Goal: Task Accomplishment & Management: Use online tool/utility

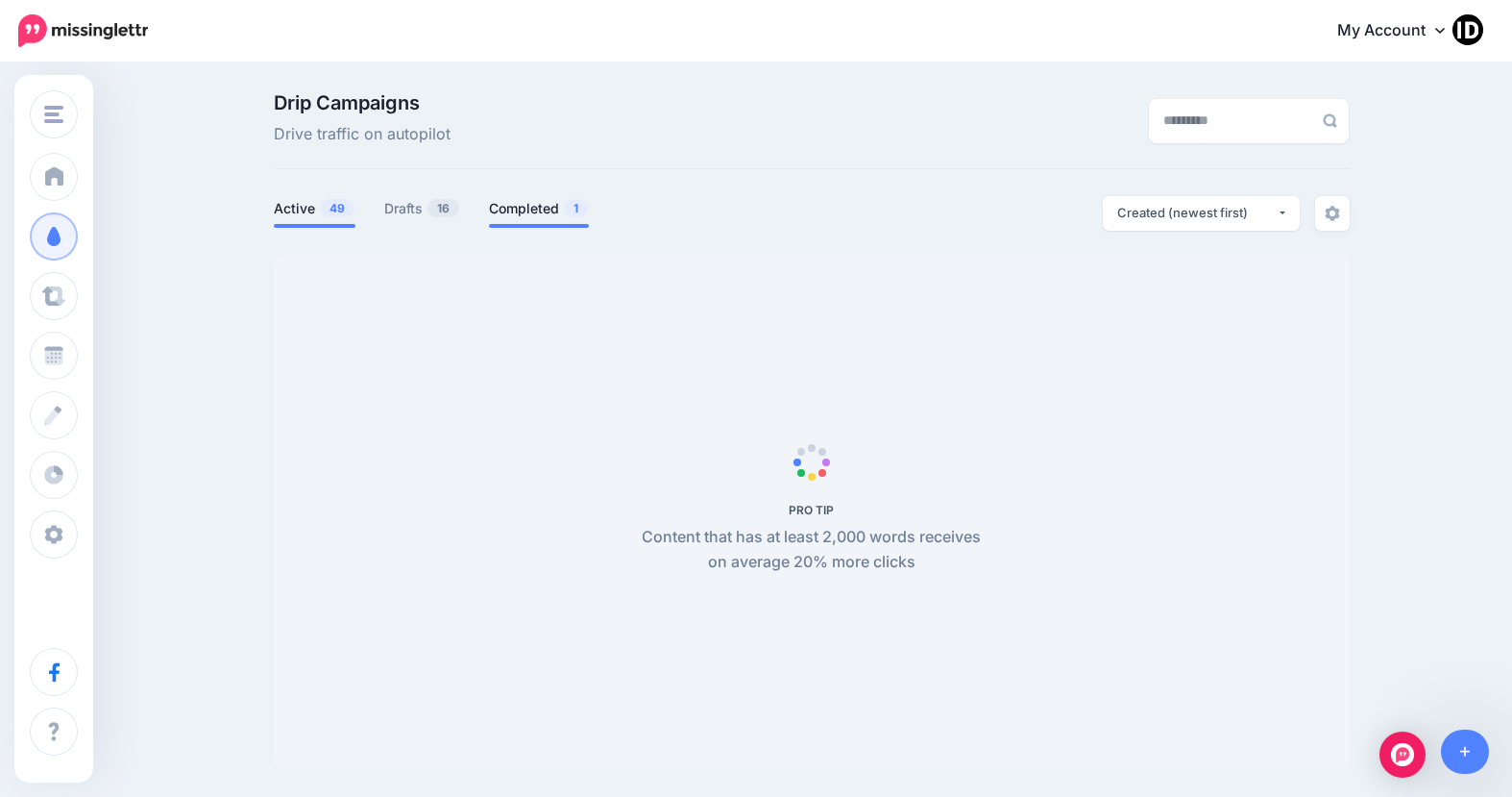
click at [573, 213] on span "1" at bounding box center [576, 208] width 24 height 18
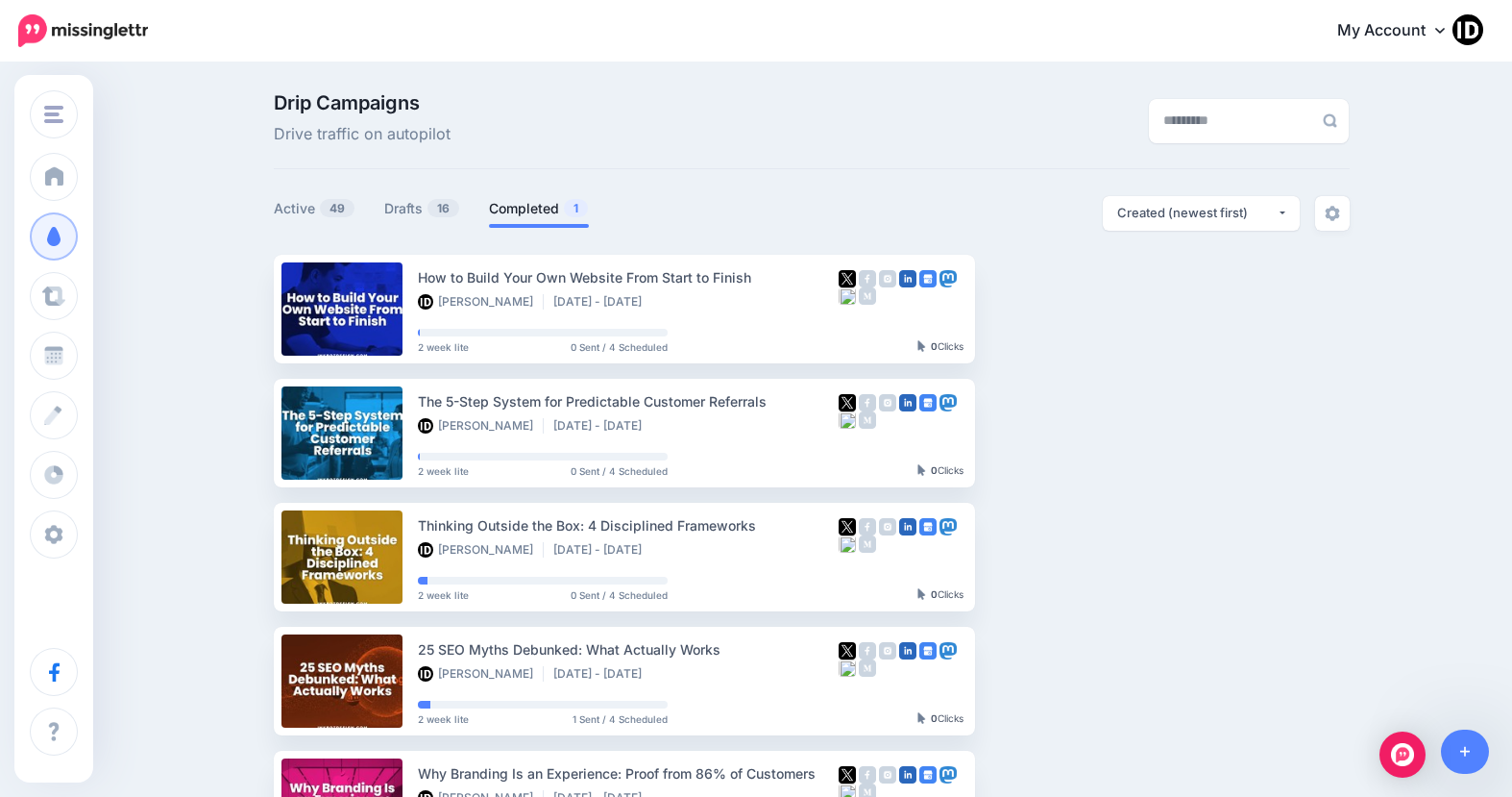
click at [571, 215] on link "Completed 1" at bounding box center [539, 208] width 100 height 23
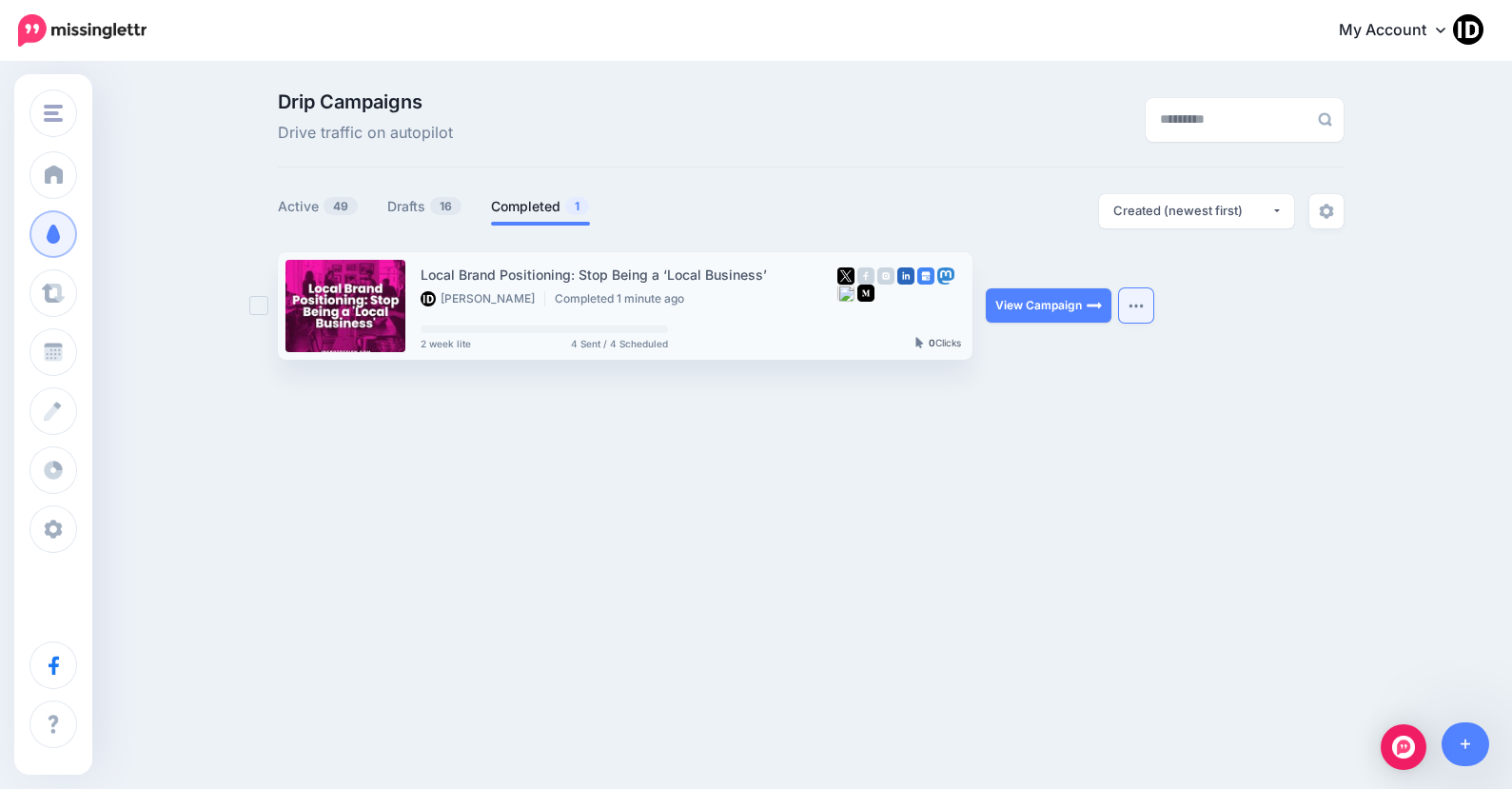
click at [1138, 308] on img "button" at bounding box center [1135, 306] width 15 height 6
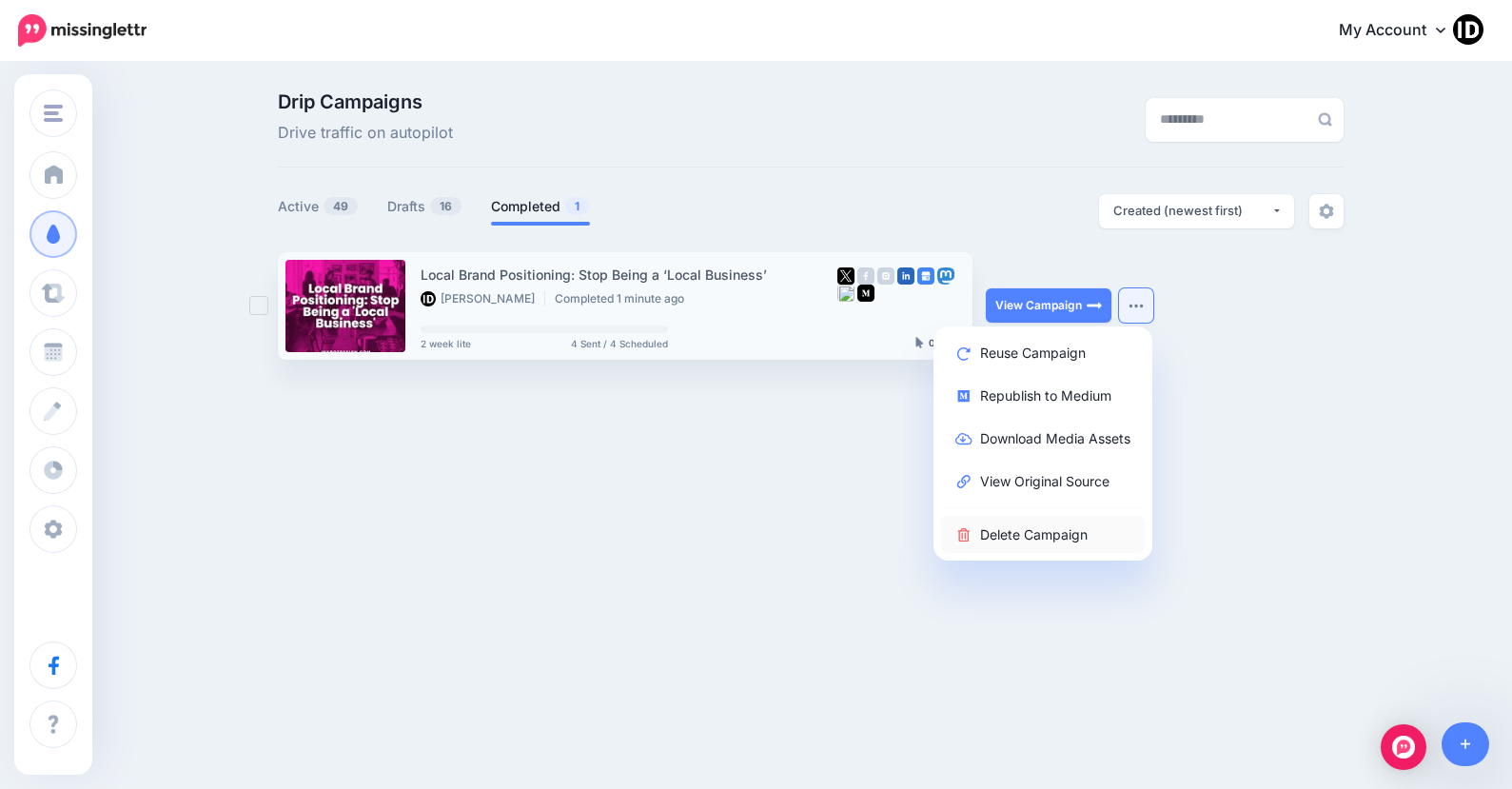
click at [1064, 524] on link "Delete Campaign" at bounding box center [1043, 535] width 203 height 37
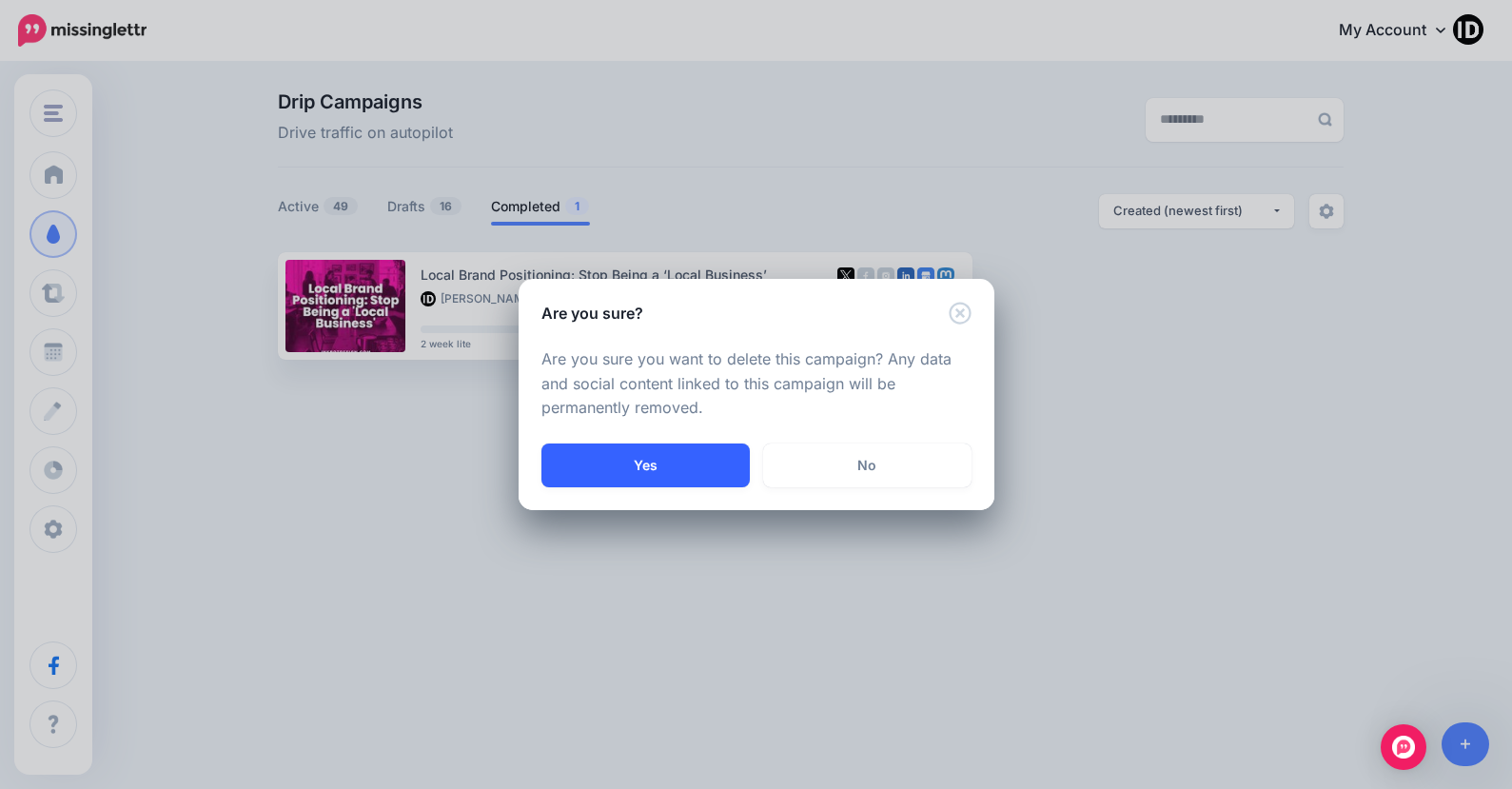
click at [636, 456] on button "Yes" at bounding box center [645, 465] width 208 height 43
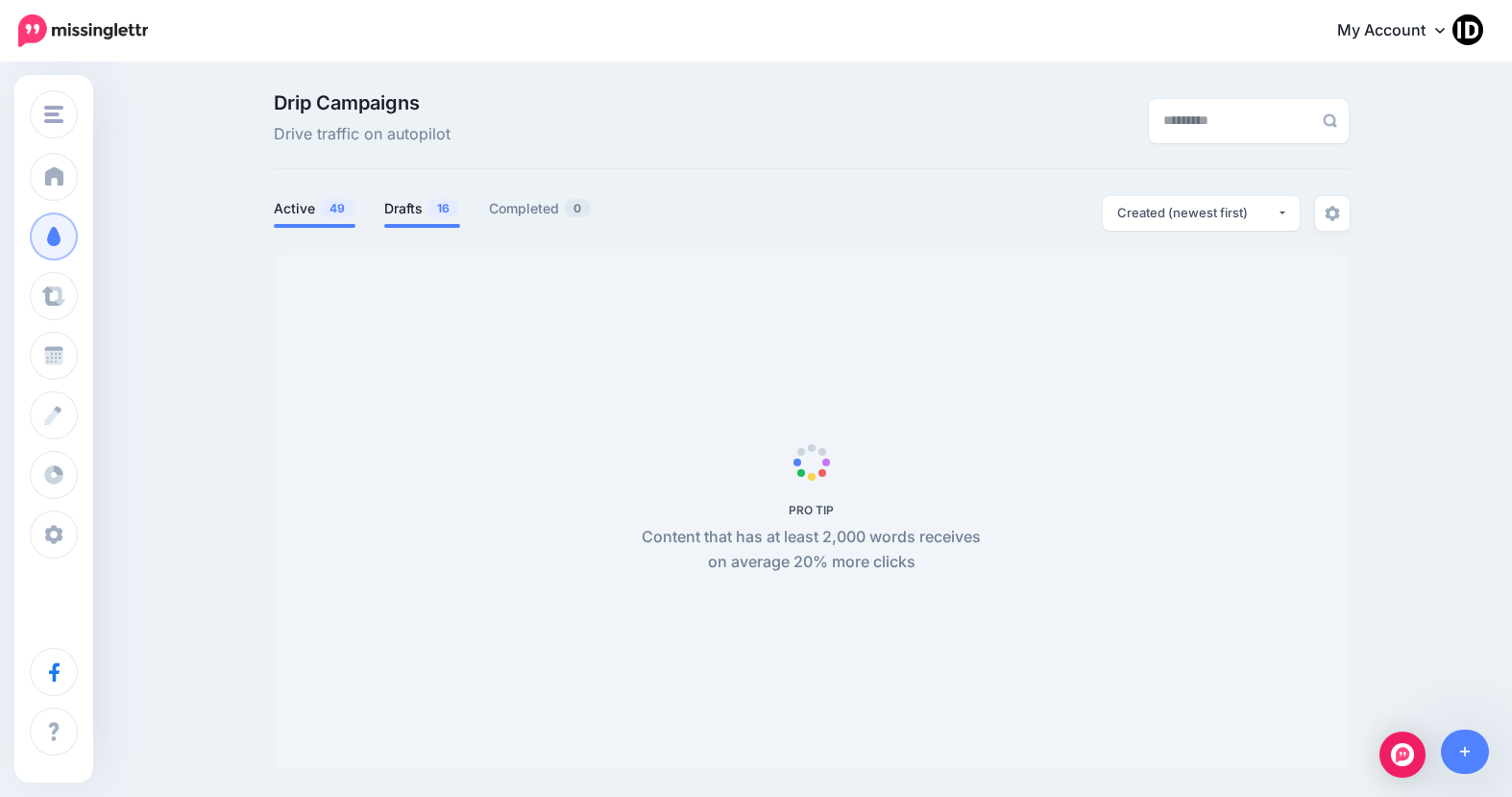
click at [426, 205] on link "Drafts 16" at bounding box center [422, 208] width 76 height 23
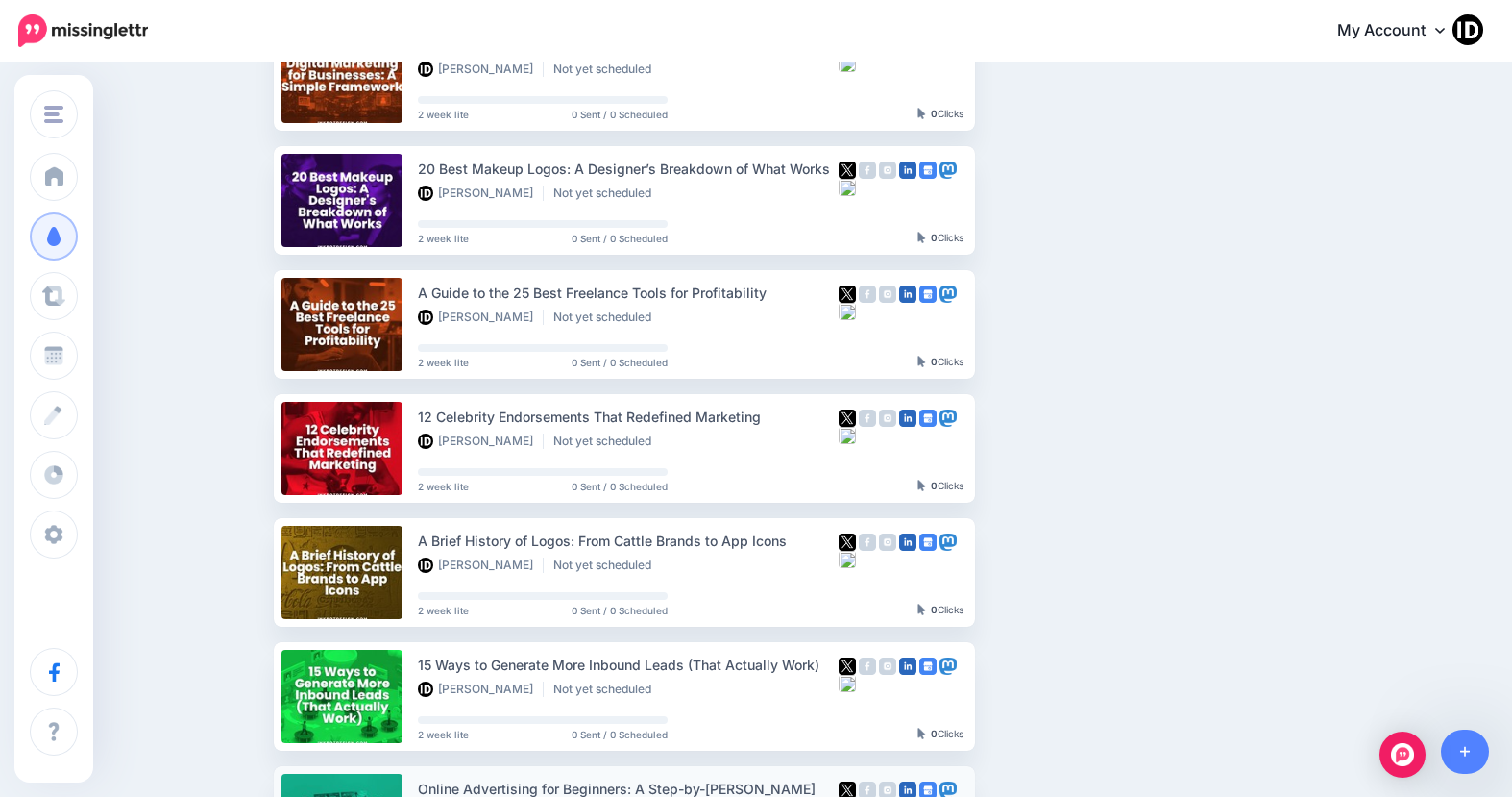
scroll to position [769, 0]
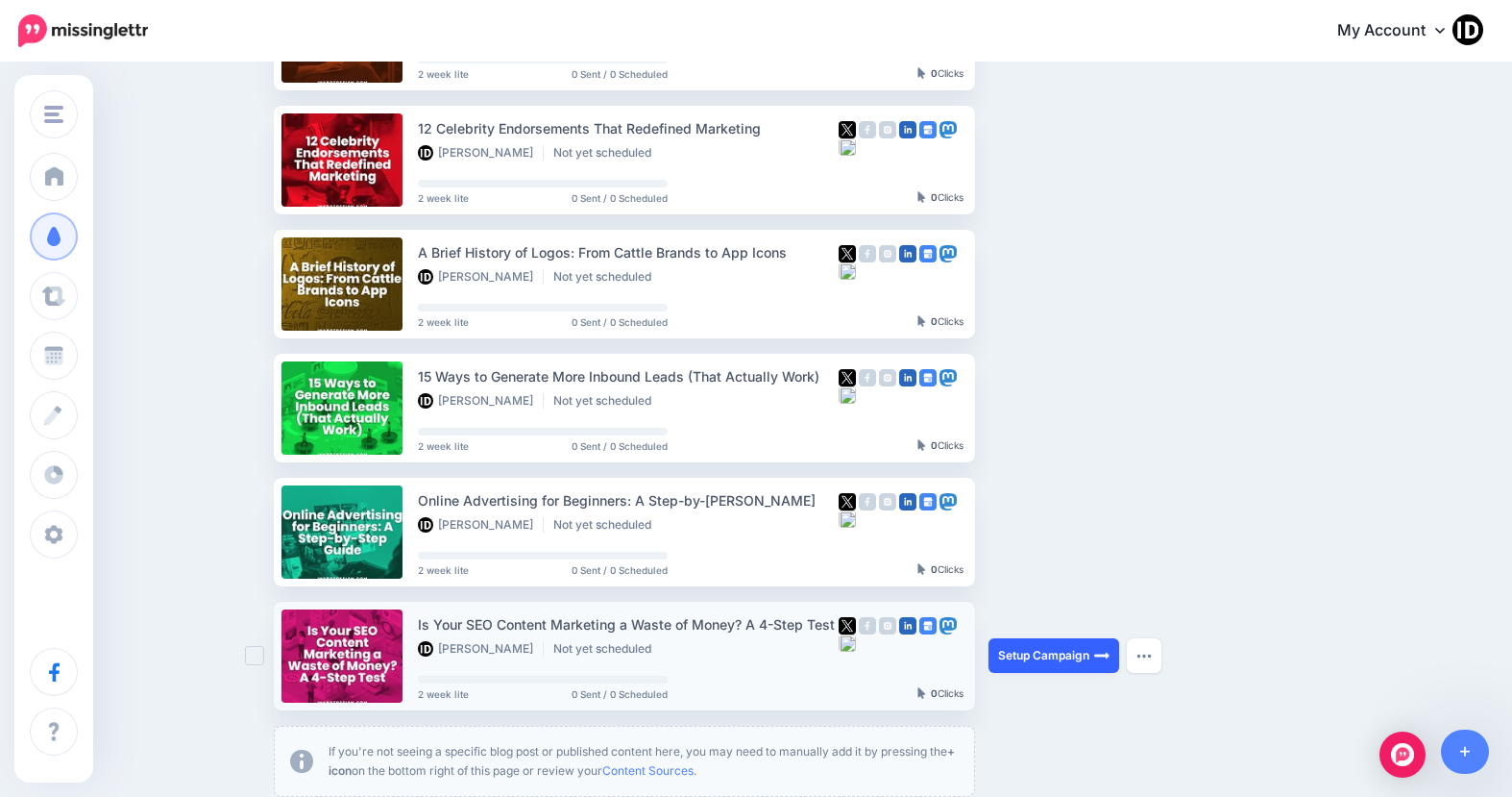
click at [1060, 660] on link "Setup Campaign" at bounding box center [1053, 655] width 130 height 35
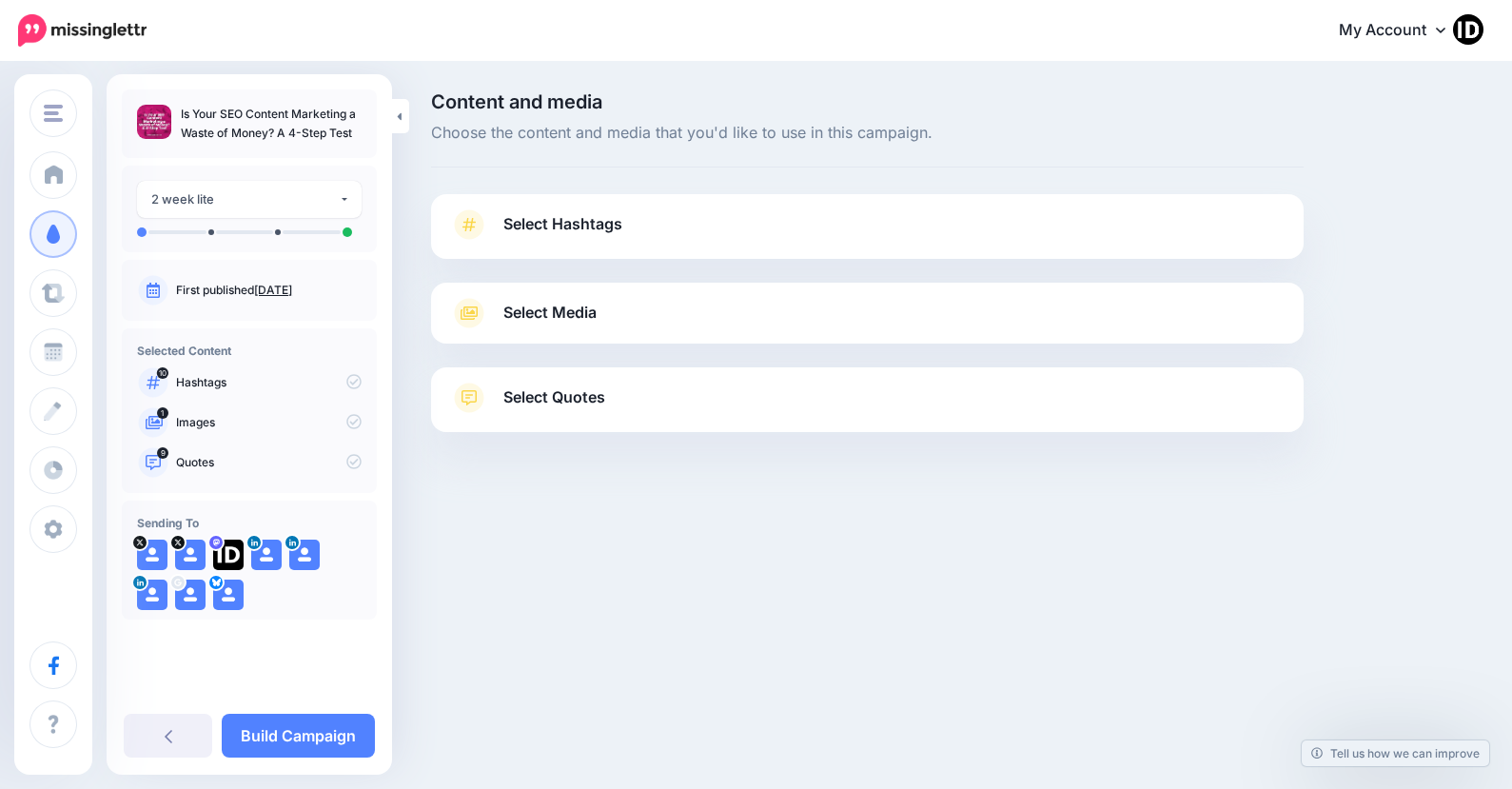
click at [579, 224] on span "Select Hashtags" at bounding box center [562, 224] width 119 height 26
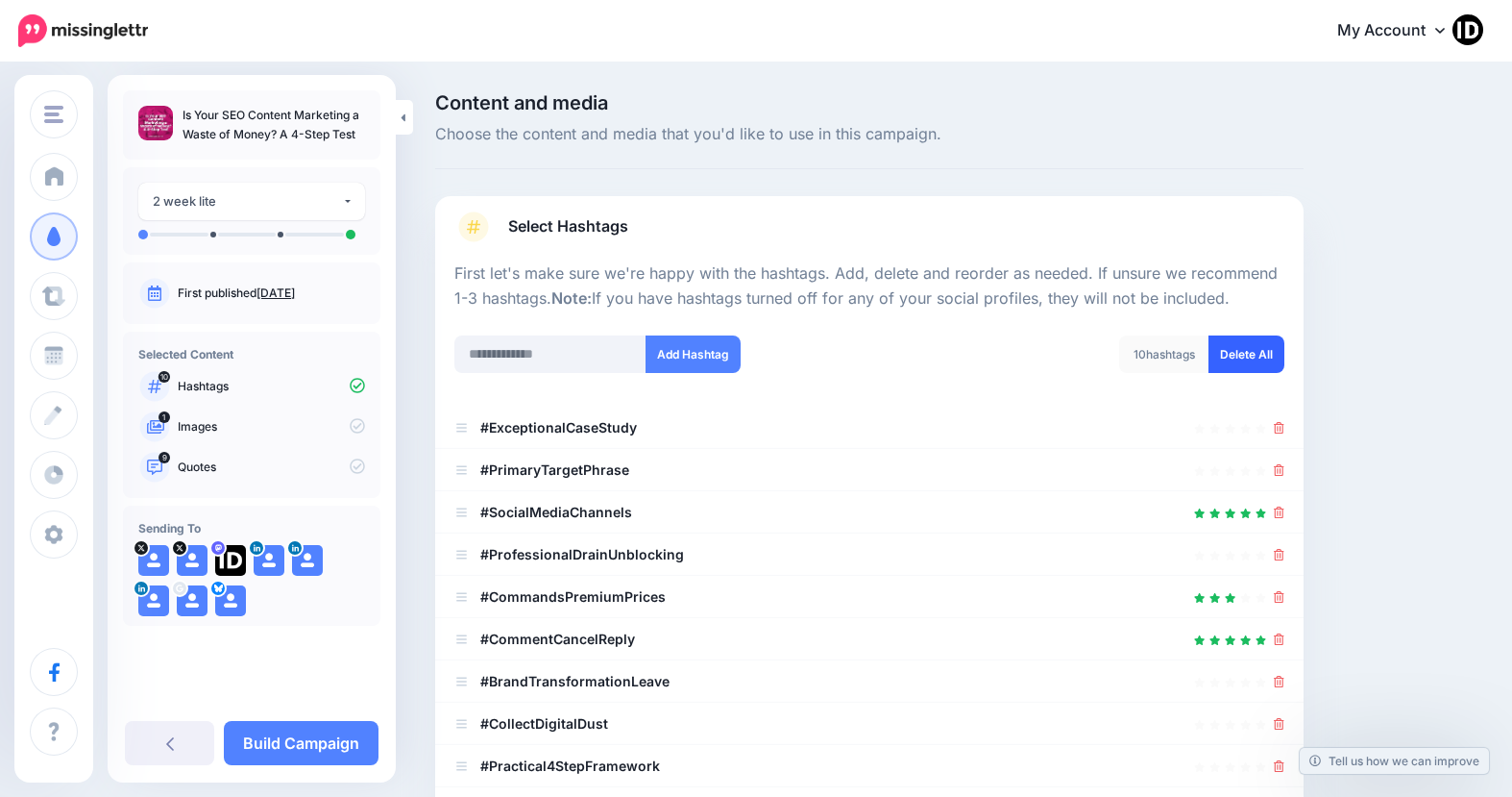
click at [1248, 363] on link "Delete All" at bounding box center [1246, 355] width 76 height 38
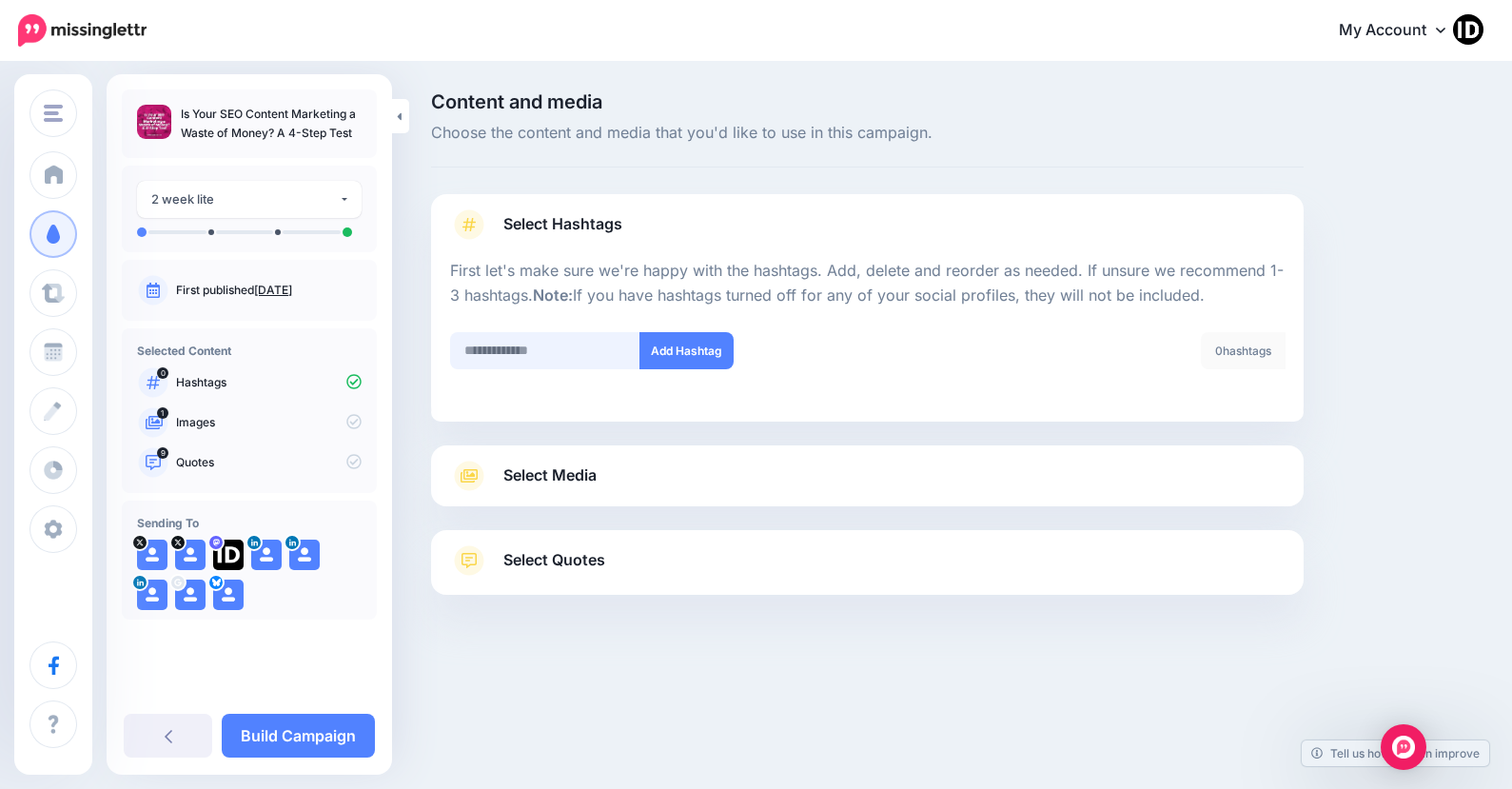
click at [511, 343] on input "text" at bounding box center [544, 351] width 190 height 37
type input "***"
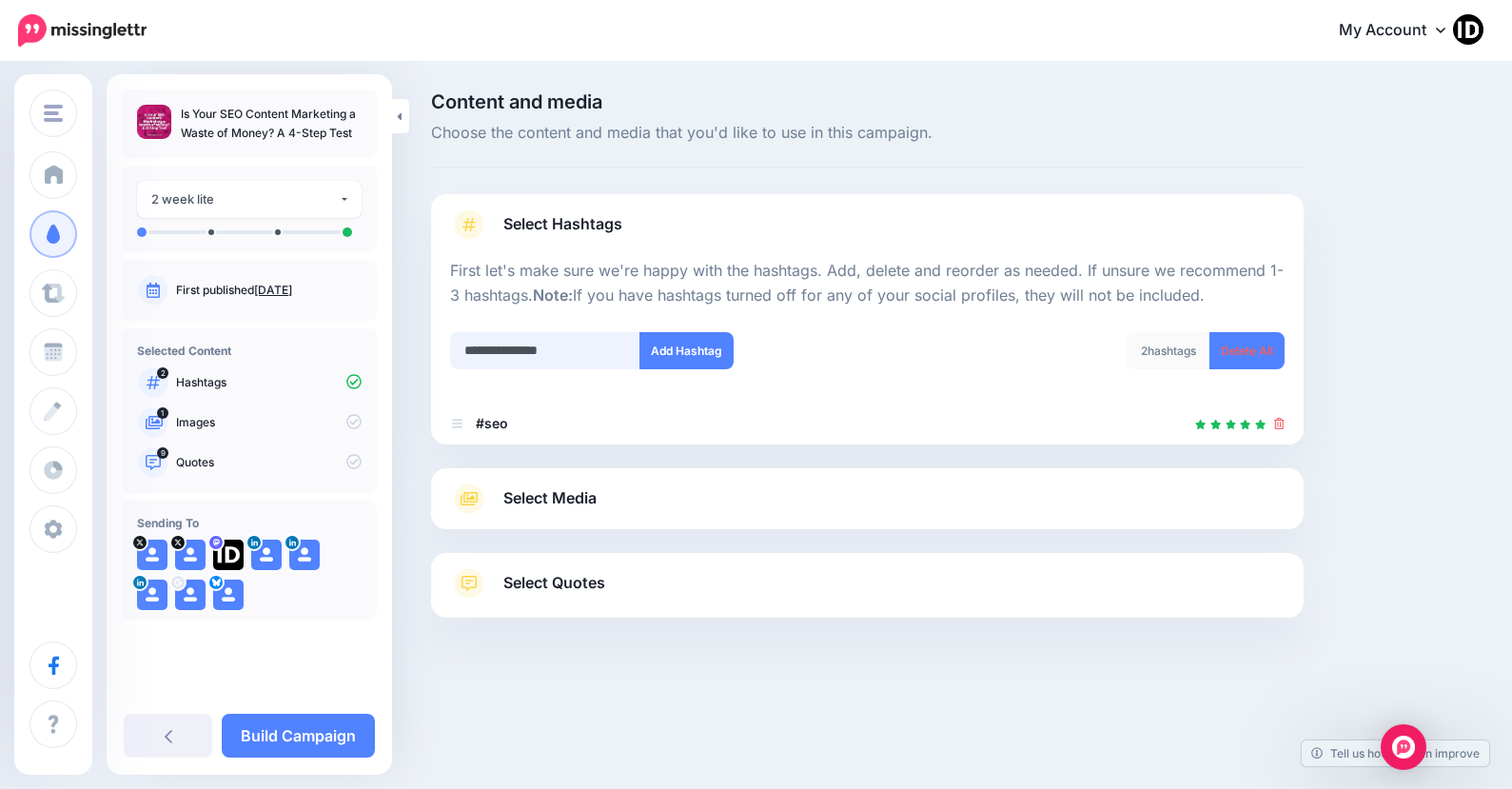
type input "**********"
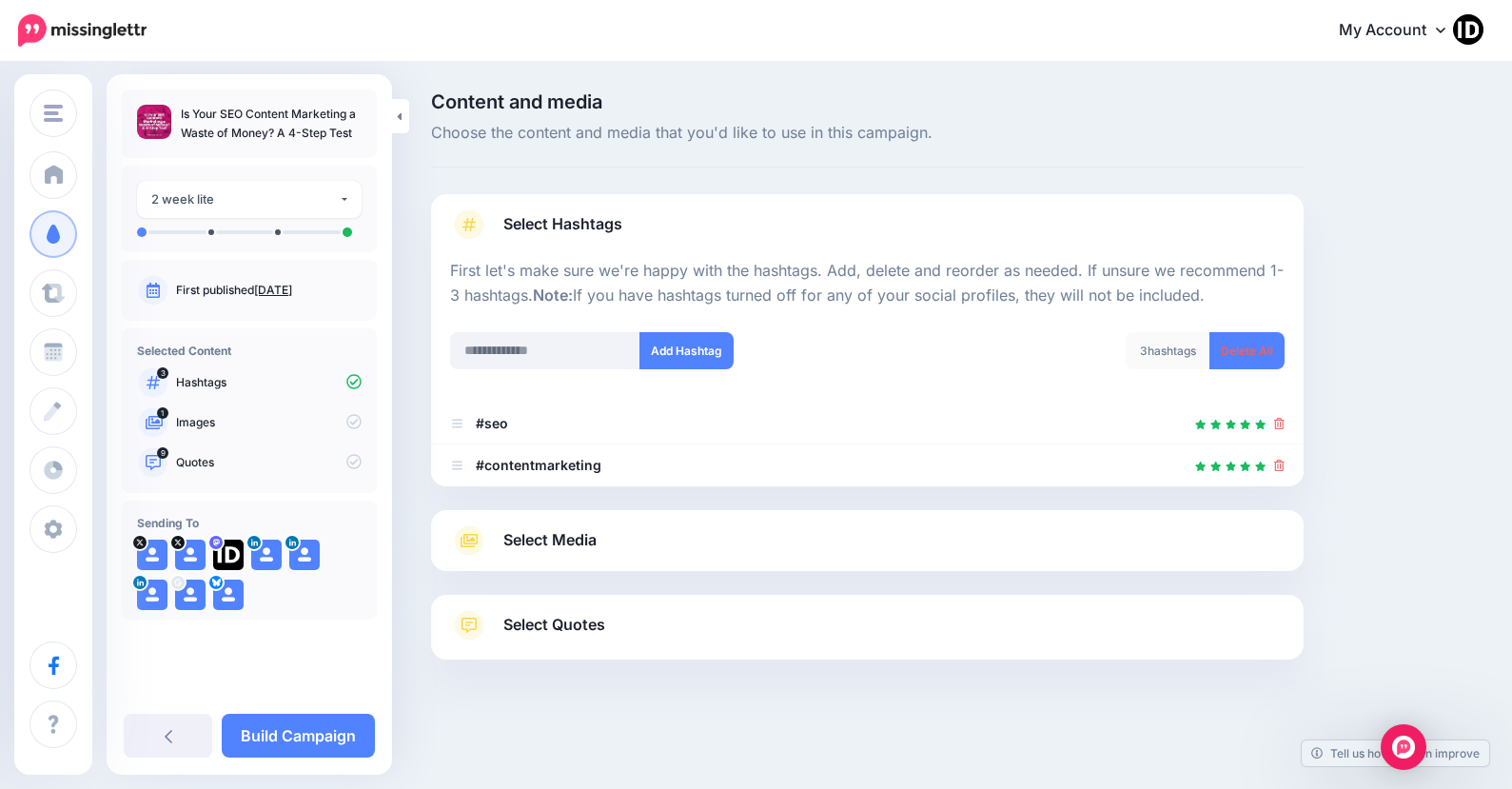
click at [642, 545] on link "Select Media" at bounding box center [867, 539] width 834 height 31
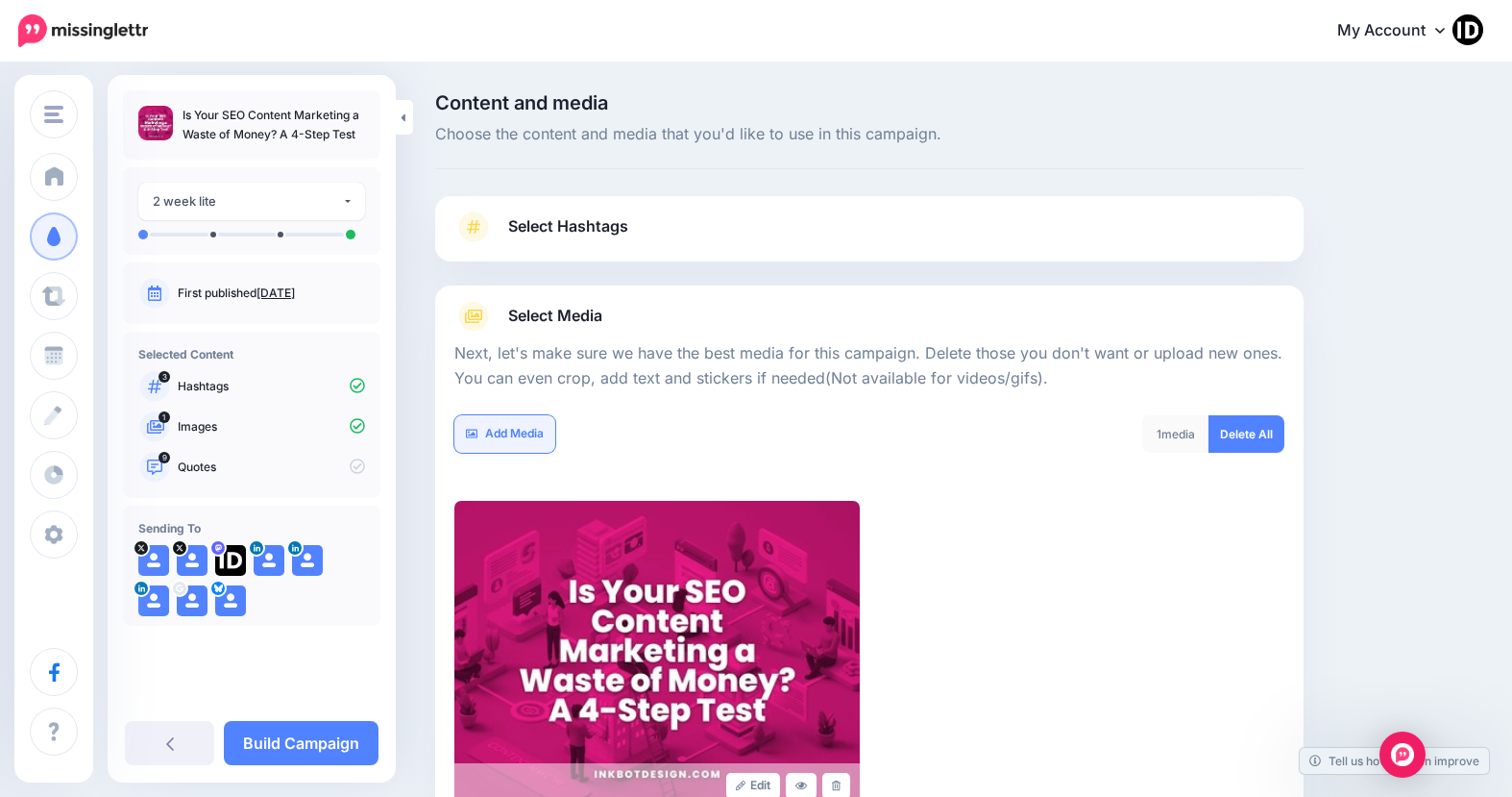
click at [522, 417] on link "Add Media" at bounding box center [504, 434] width 101 height 38
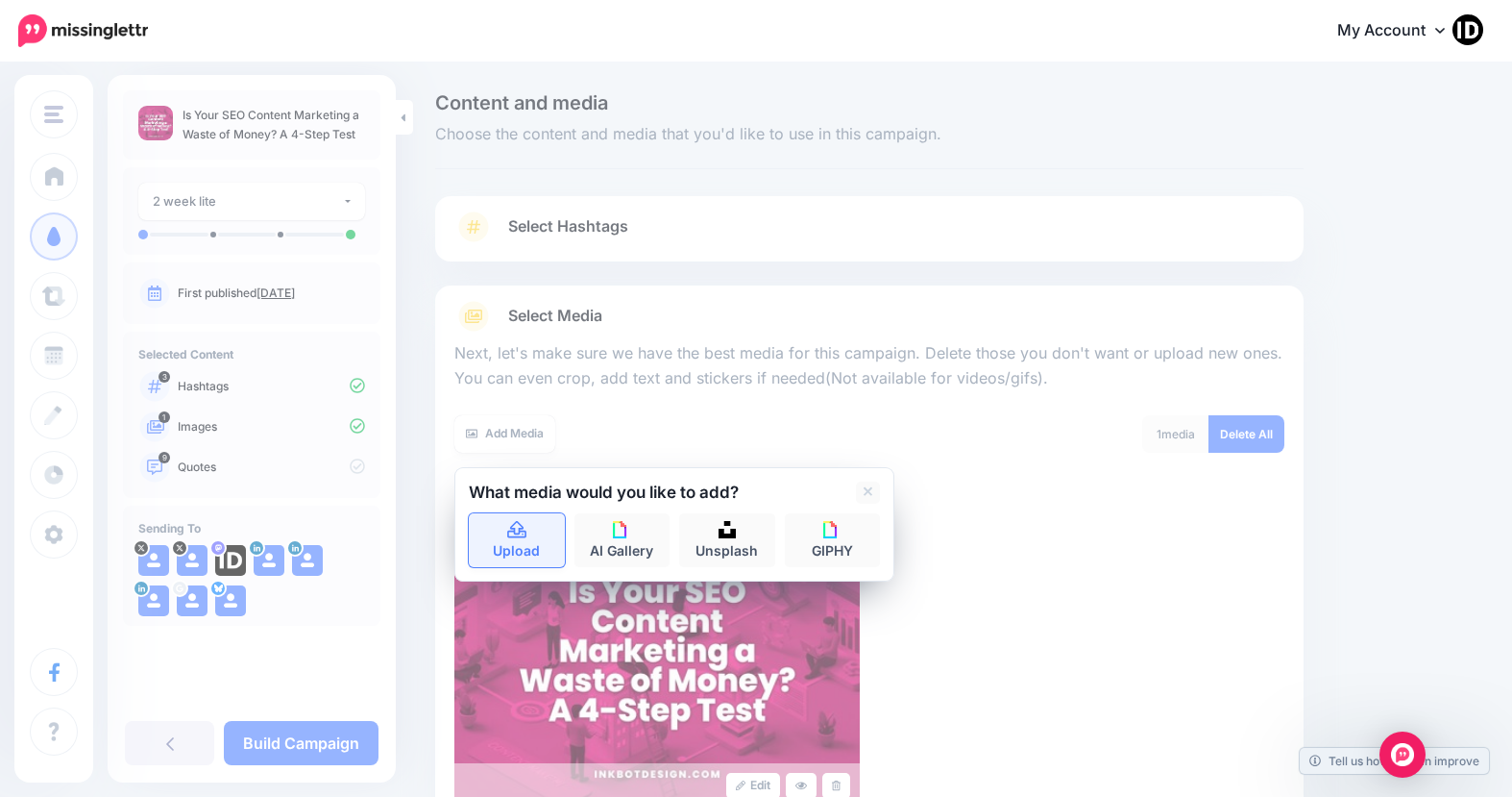
click at [540, 528] on link "Upload" at bounding box center [517, 540] width 96 height 54
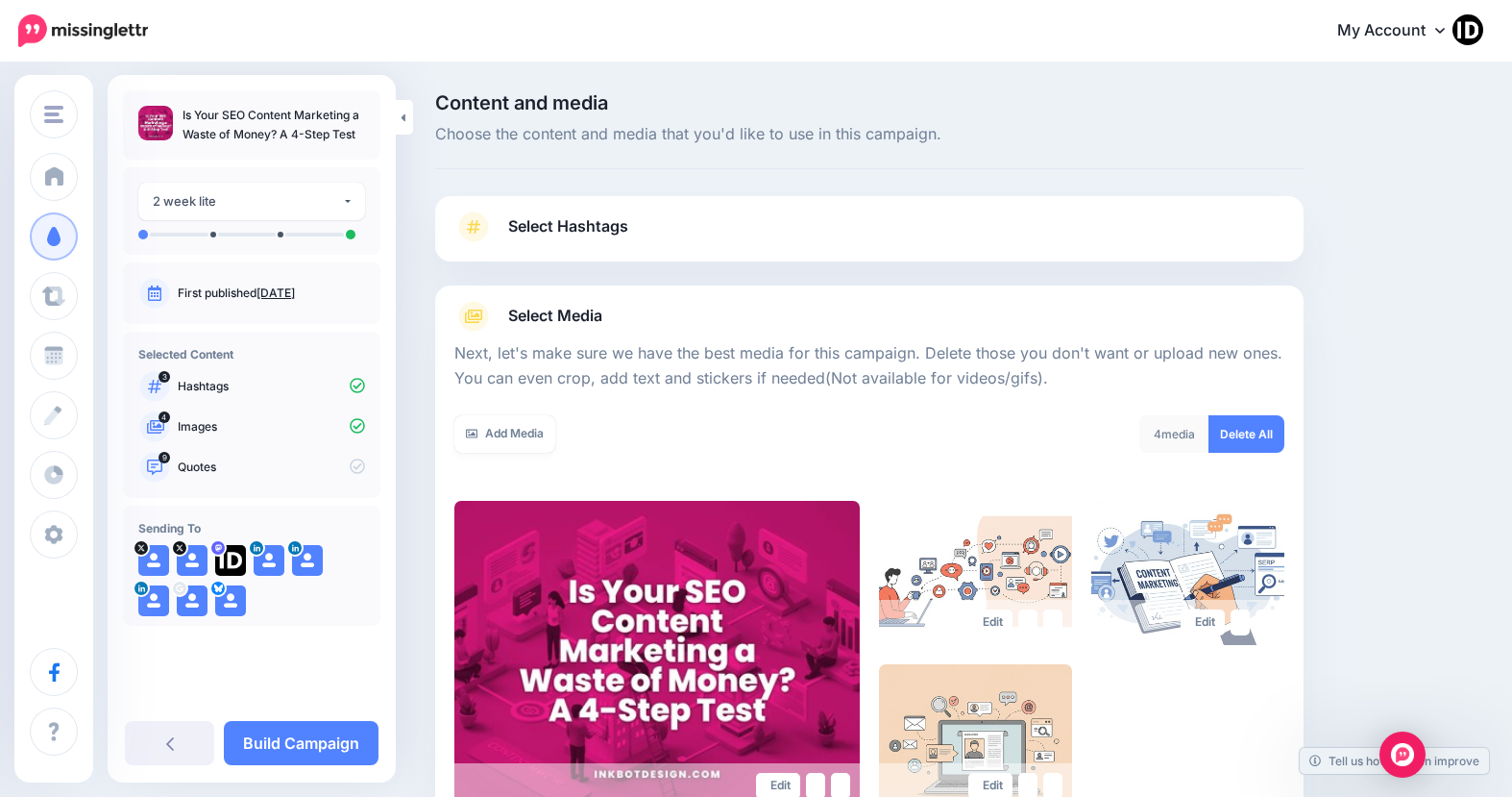
scroll to position [241, 0]
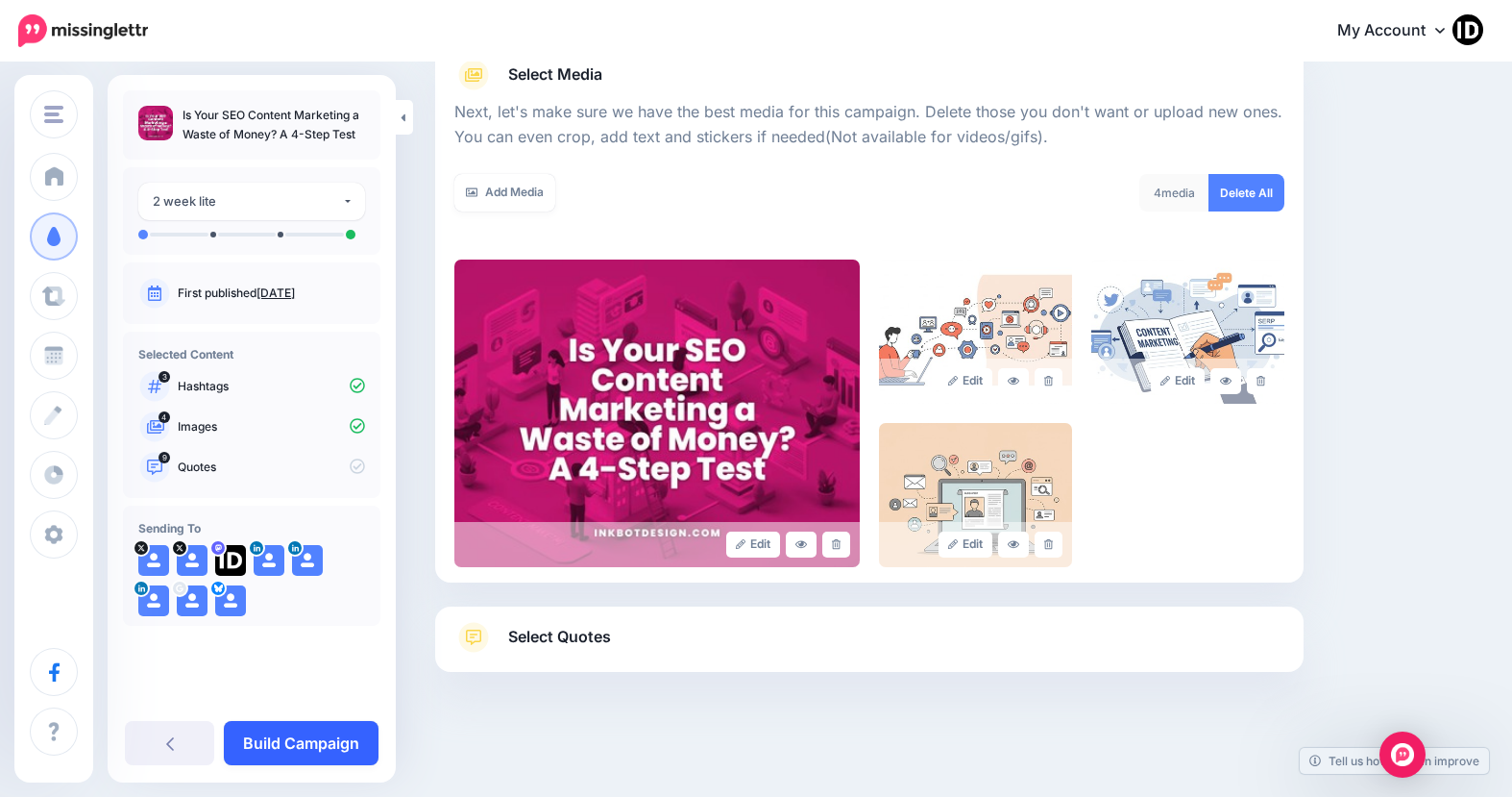
click at [276, 744] on link "Build Campaign" at bounding box center [301, 742] width 154 height 44
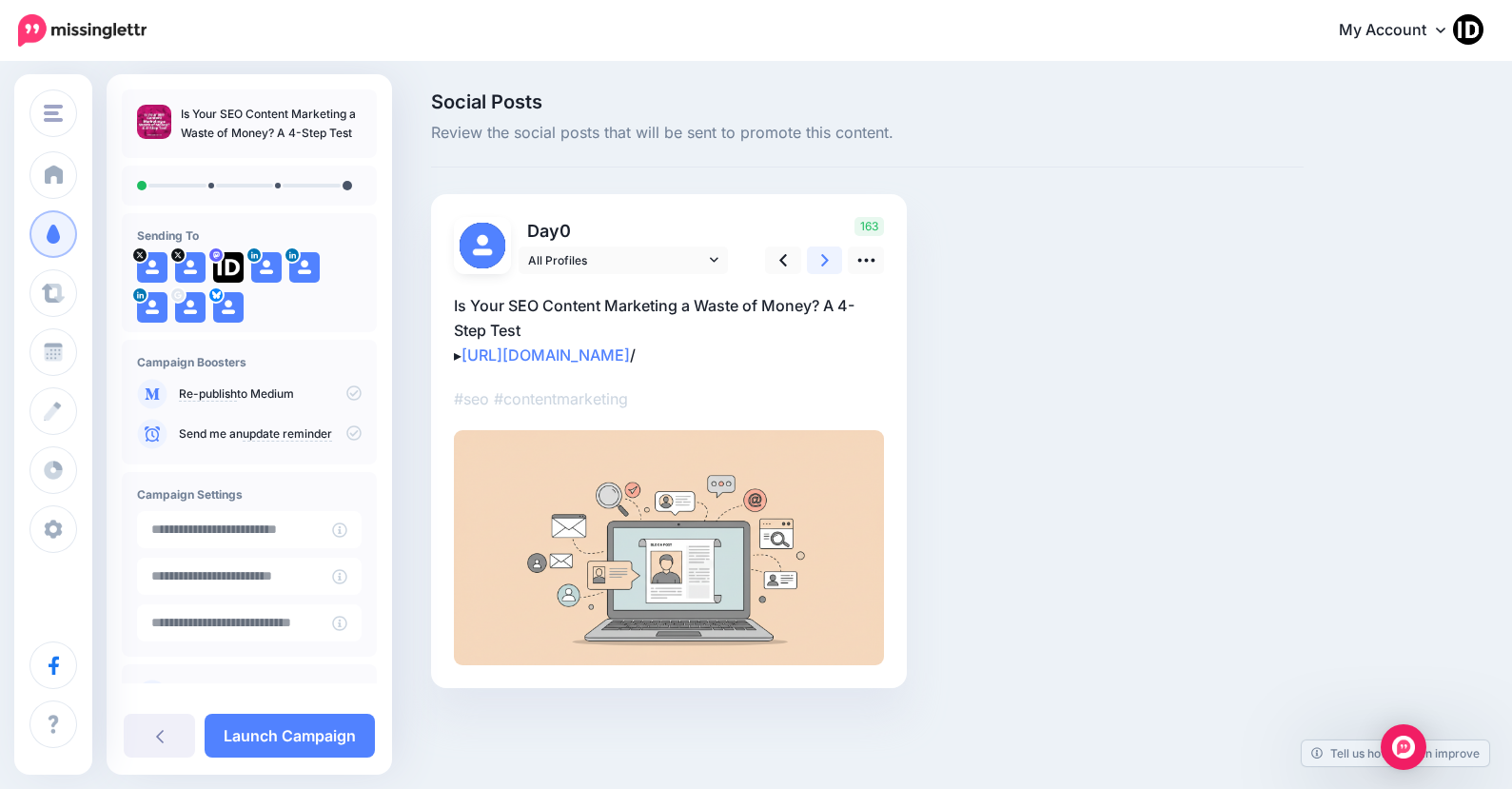
click at [824, 257] on icon at bounding box center [825, 260] width 8 height 13
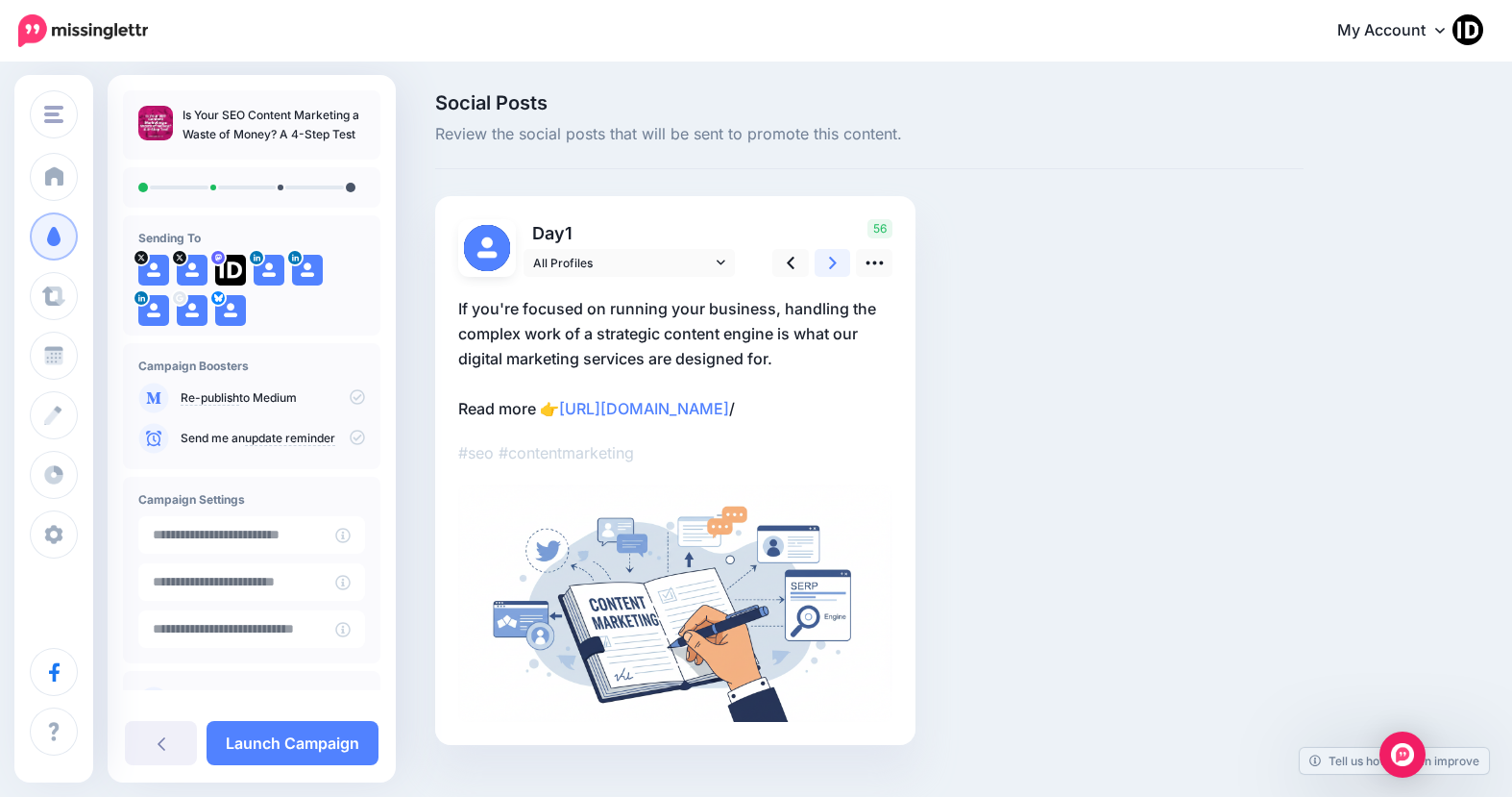
click at [832, 260] on icon at bounding box center [833, 263] width 8 height 13
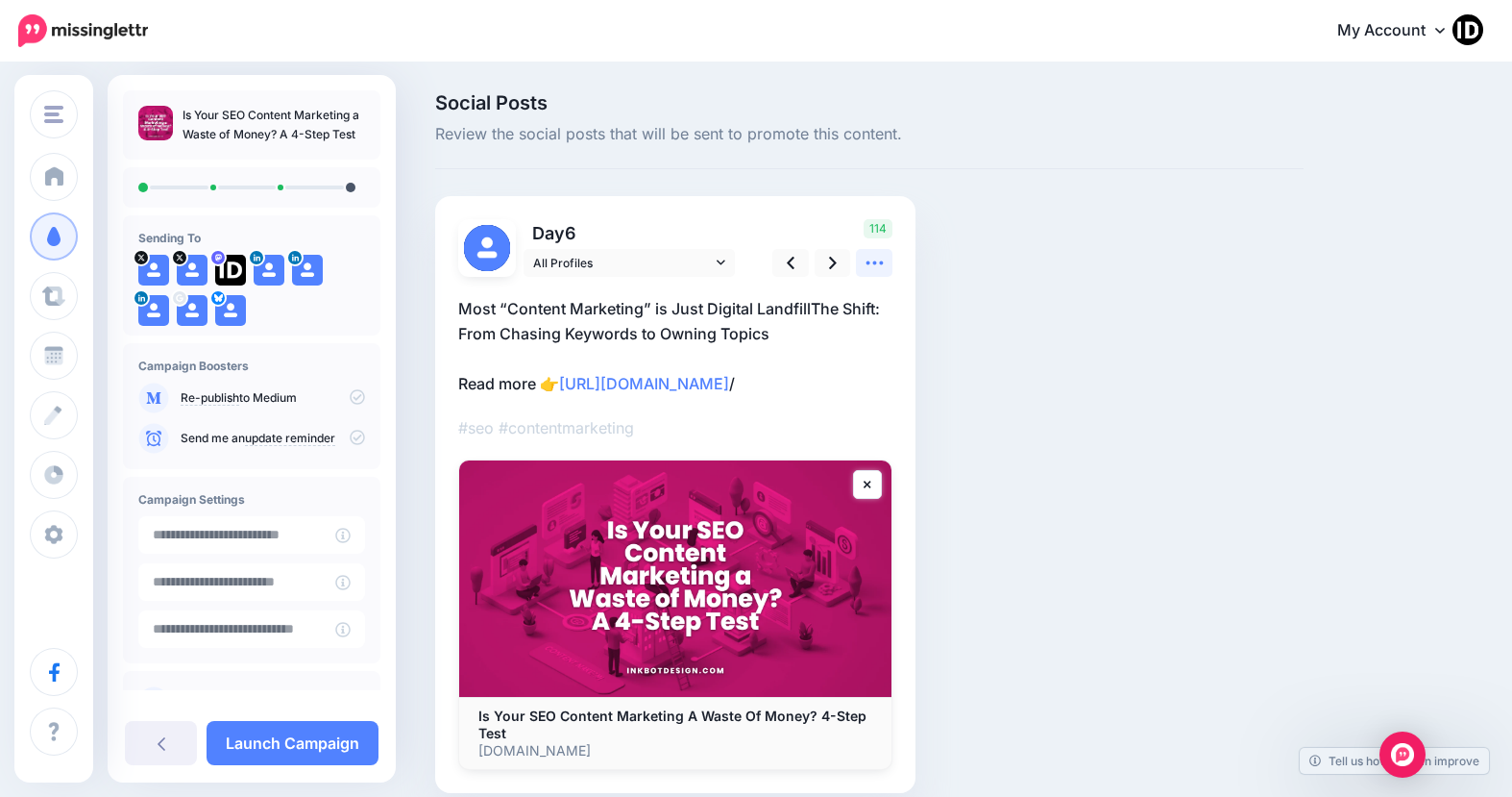
click at [879, 262] on icon at bounding box center [875, 263] width 20 height 20
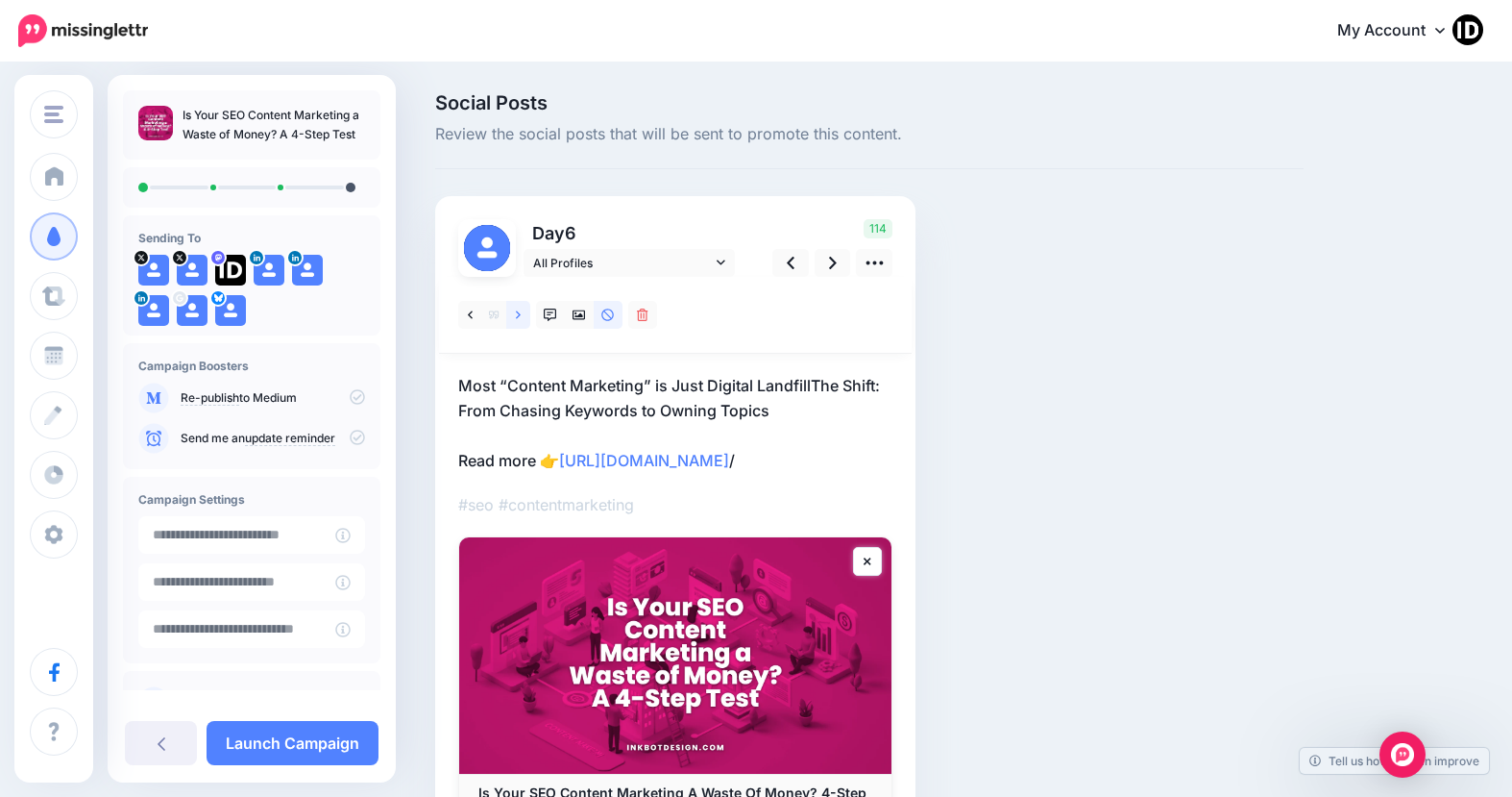
click at [511, 311] on link at bounding box center [518, 315] width 24 height 28
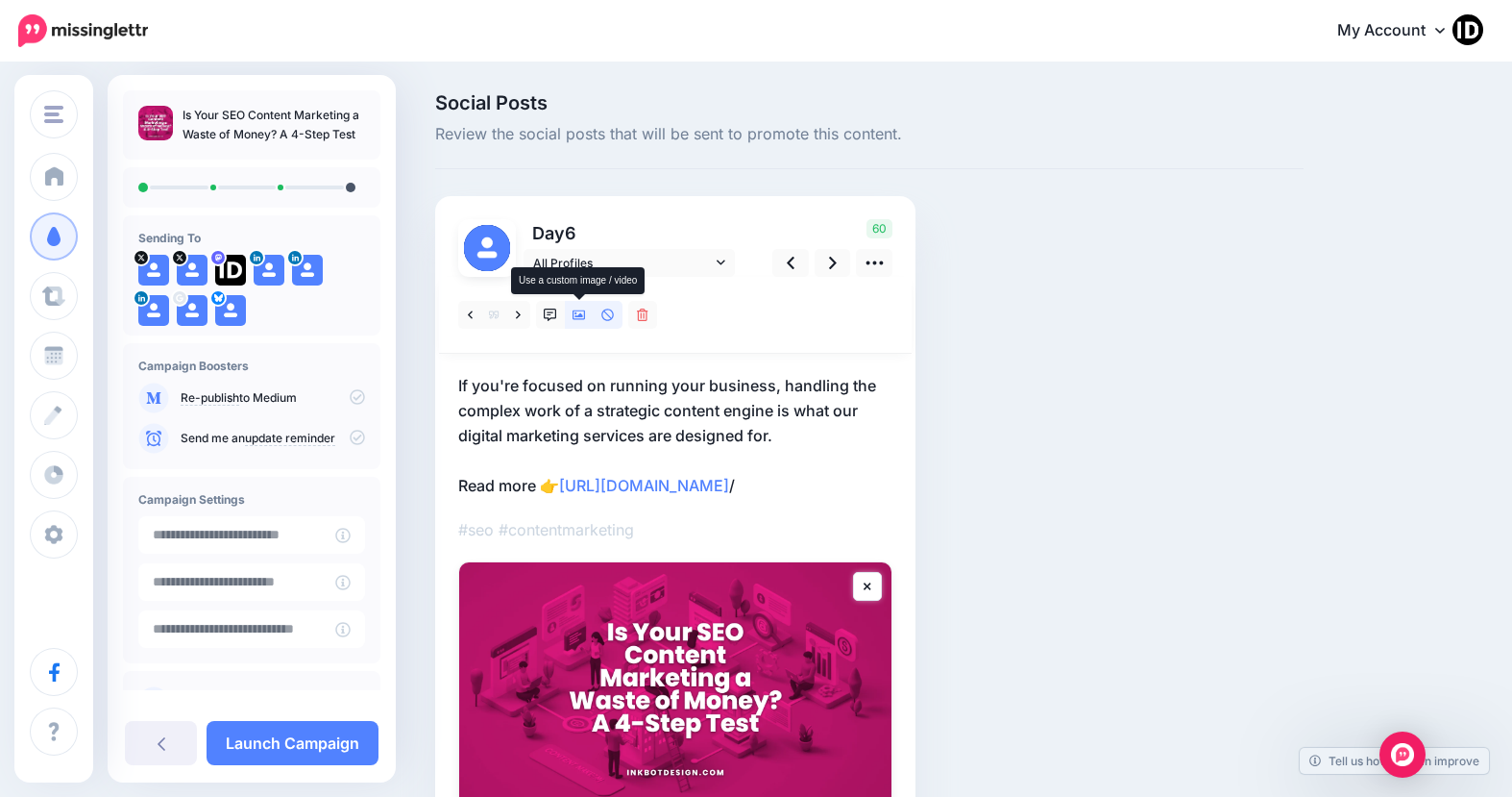
click at [585, 314] on icon at bounding box center [580, 316] width 14 height 10
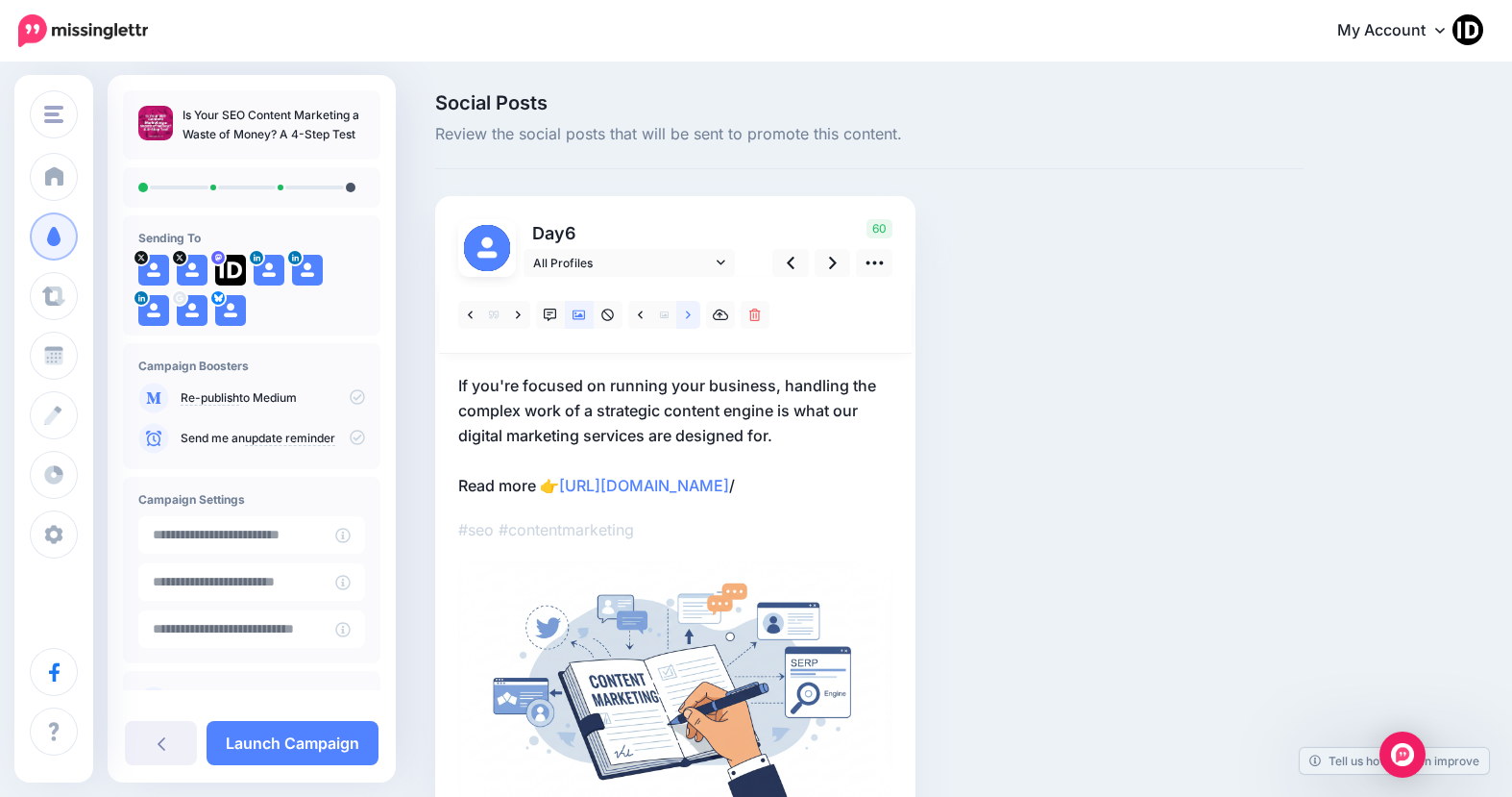
click at [693, 318] on link at bounding box center [688, 315] width 24 height 28
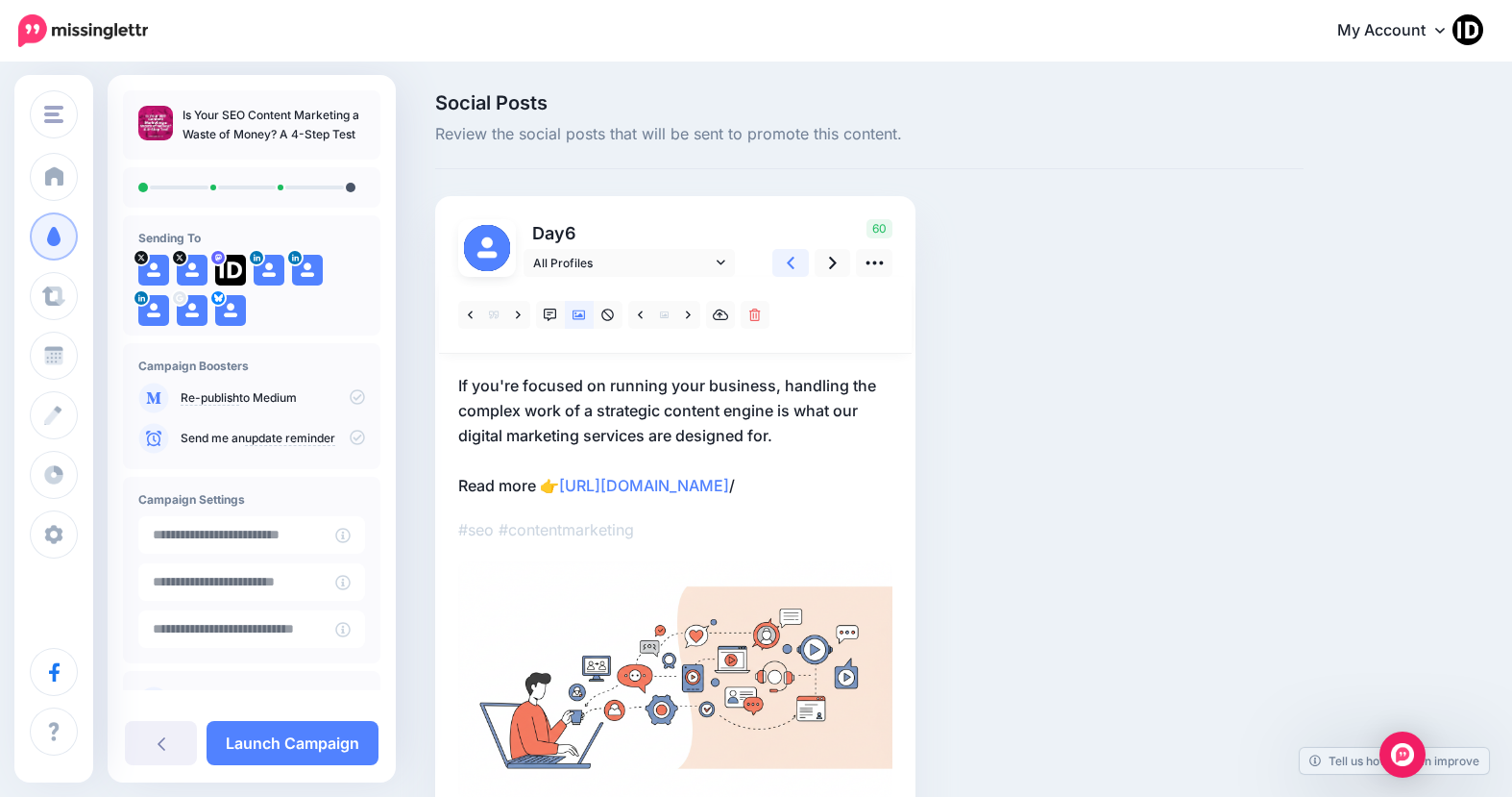
click at [782, 254] on link at bounding box center [790, 263] width 37 height 28
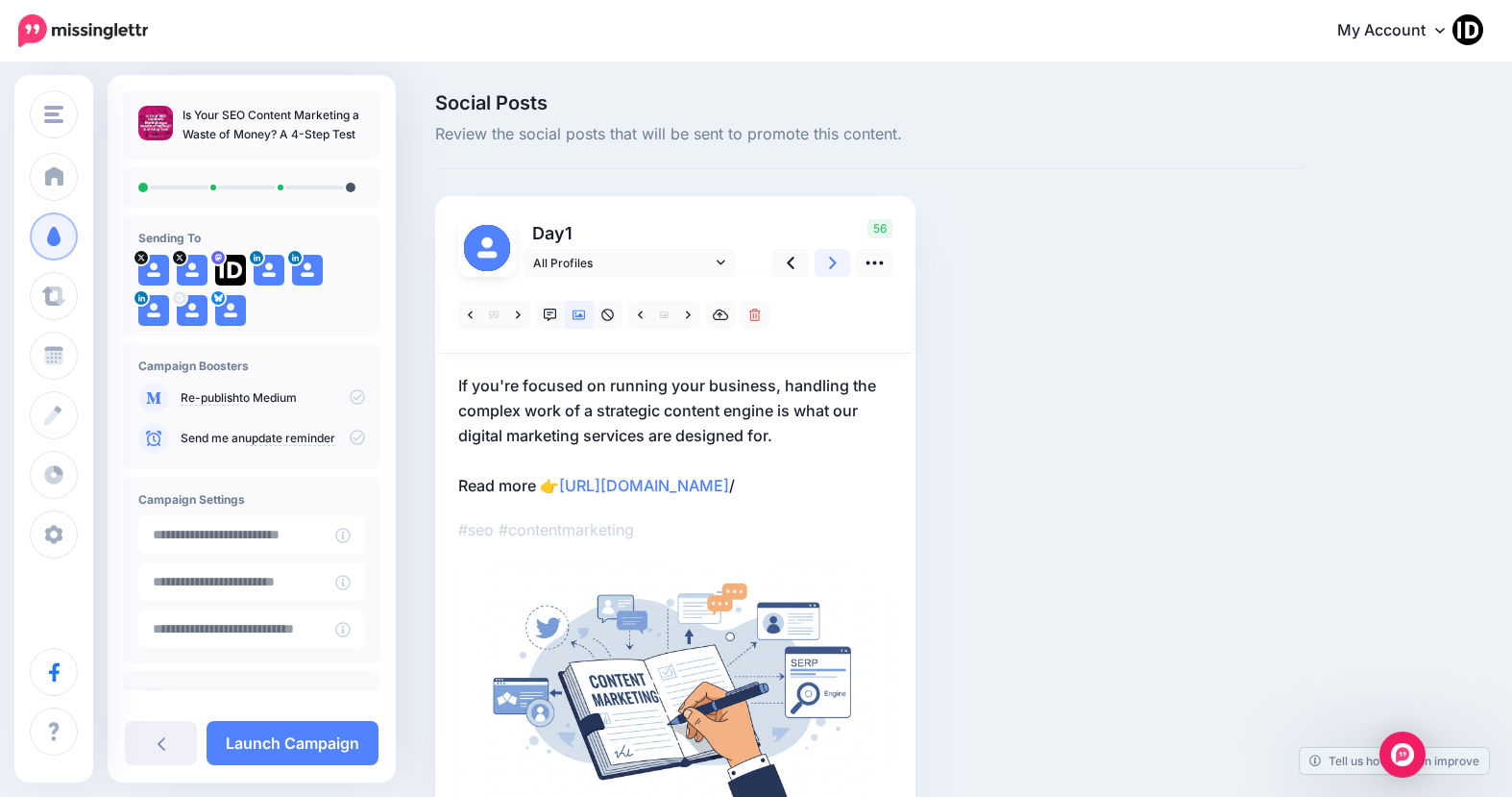
click at [818, 260] on link at bounding box center [833, 263] width 37 height 28
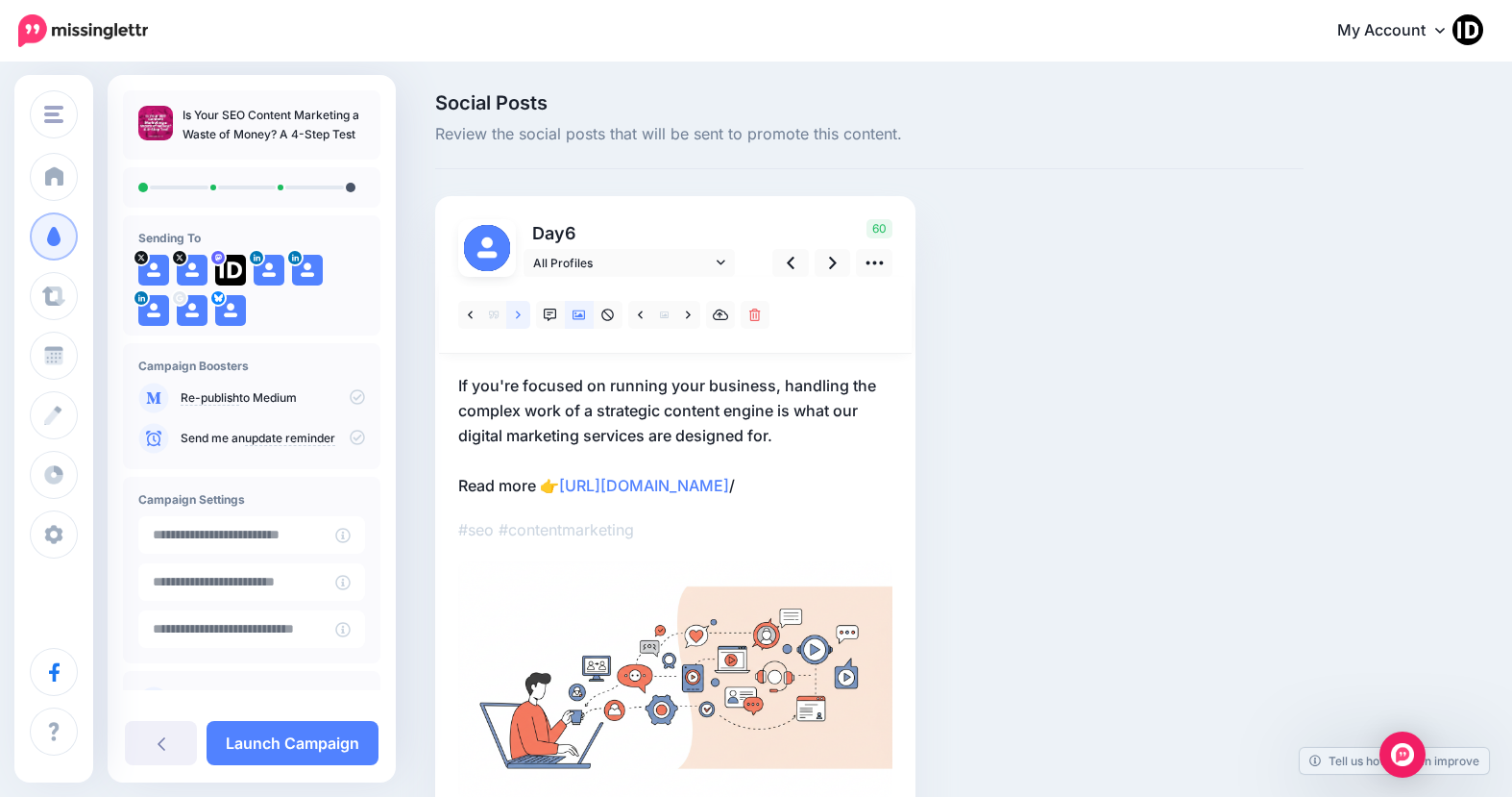
click at [523, 310] on link at bounding box center [518, 315] width 24 height 28
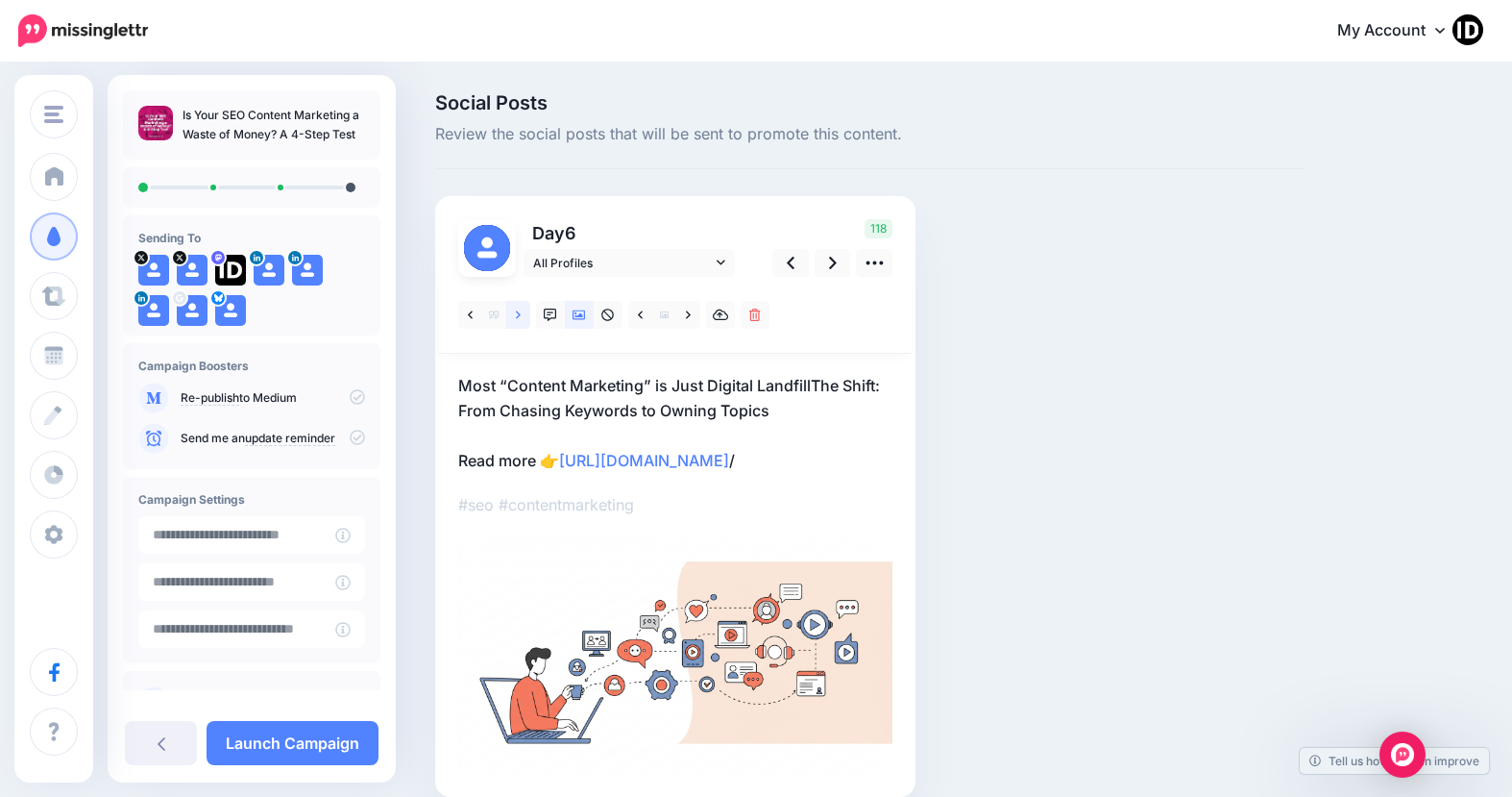
click at [522, 312] on link at bounding box center [518, 315] width 24 height 28
click at [838, 266] on link at bounding box center [833, 263] width 37 height 28
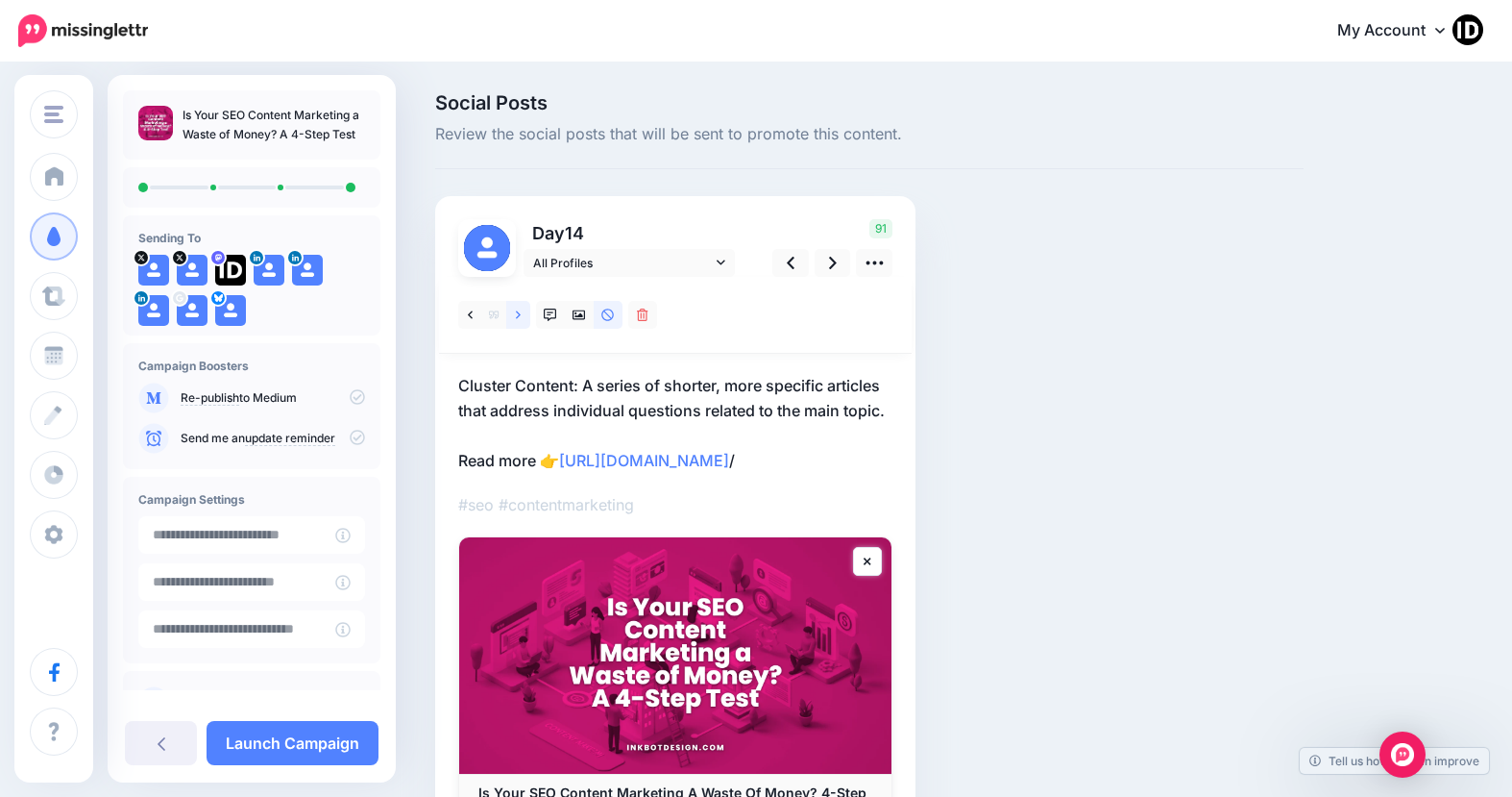
click at [520, 315] on icon at bounding box center [518, 315] width 5 height 8
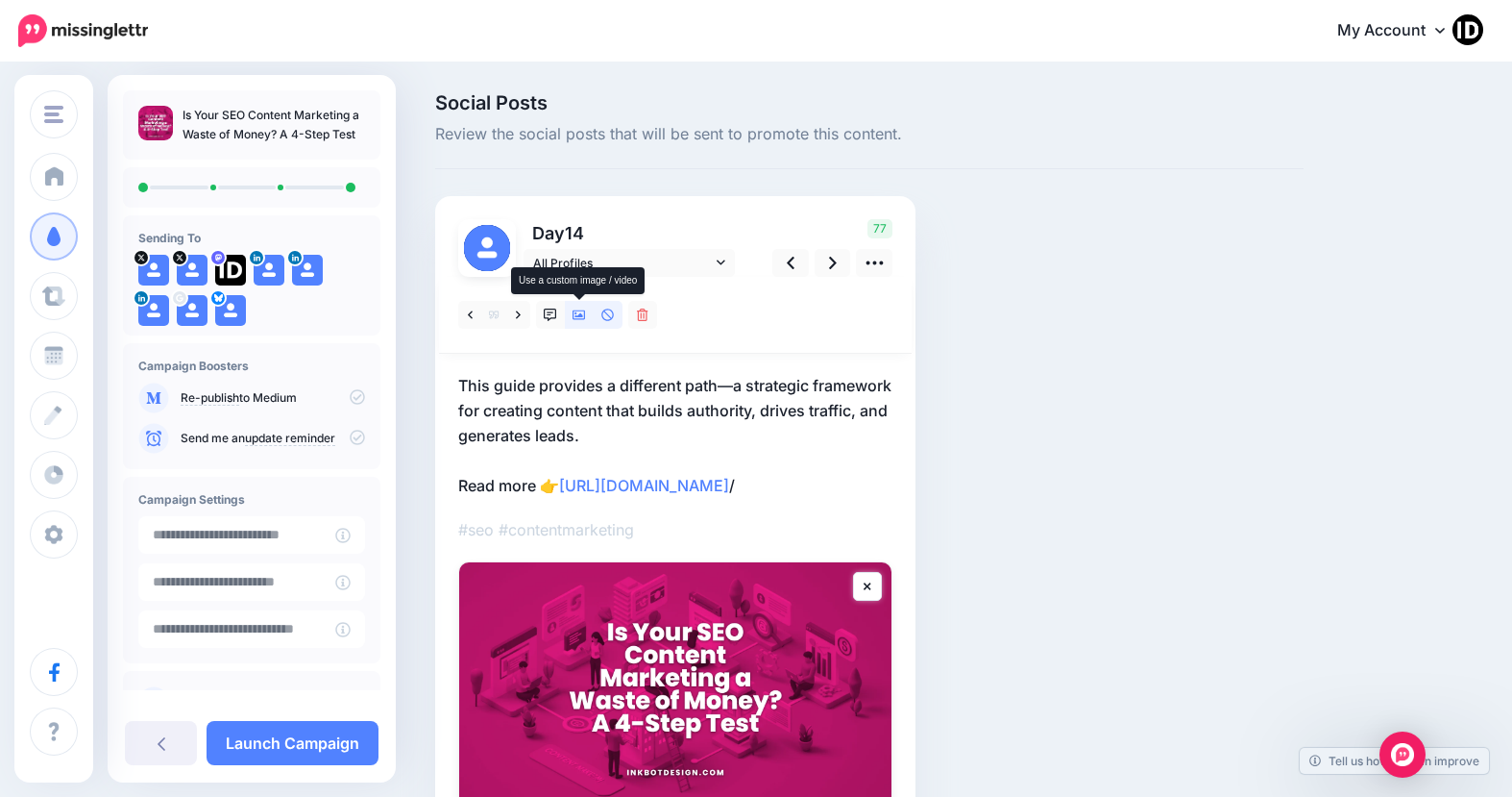
click at [581, 315] on icon at bounding box center [580, 316] width 14 height 10
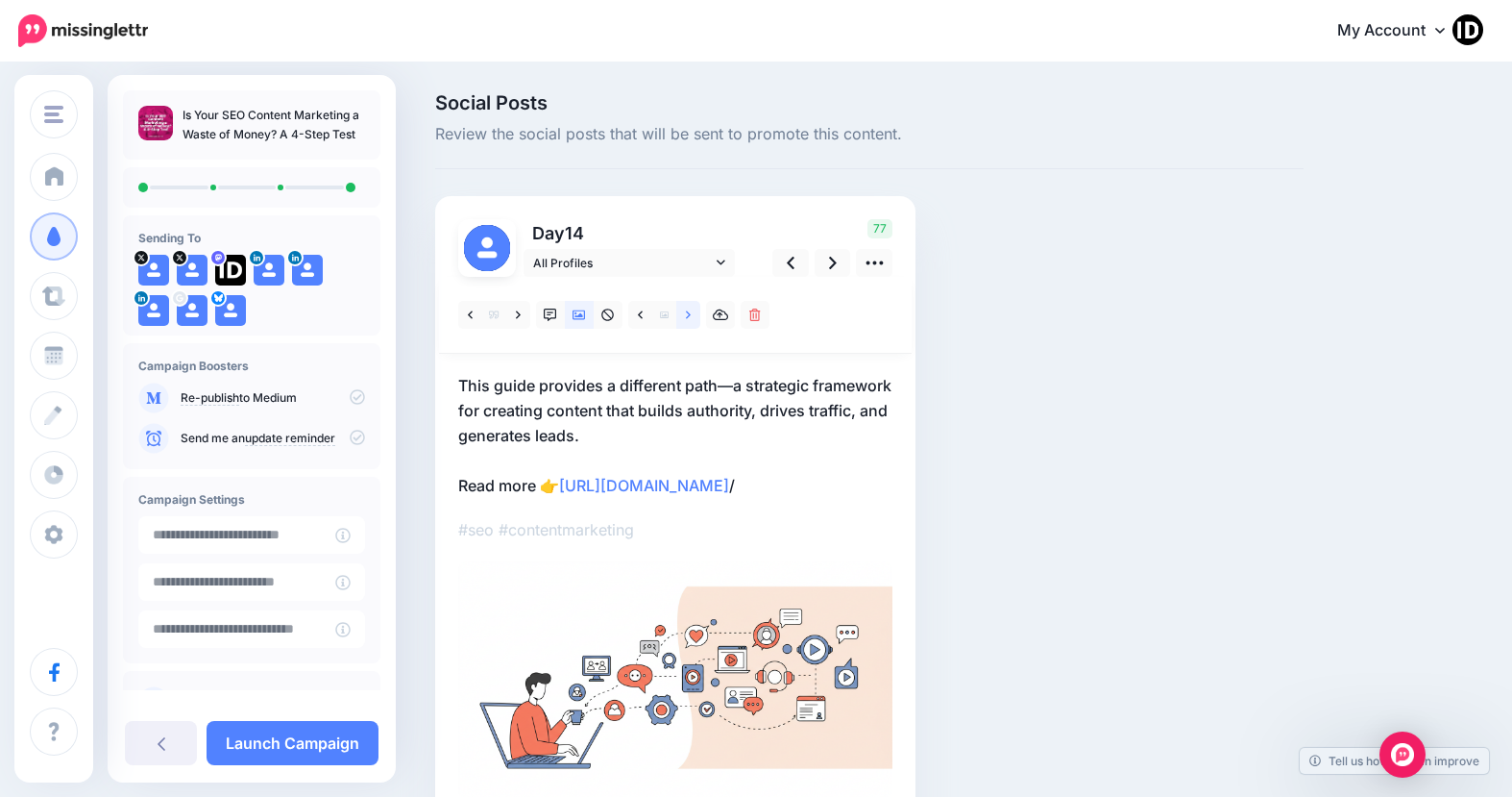
click at [691, 316] on link at bounding box center [688, 315] width 24 height 28
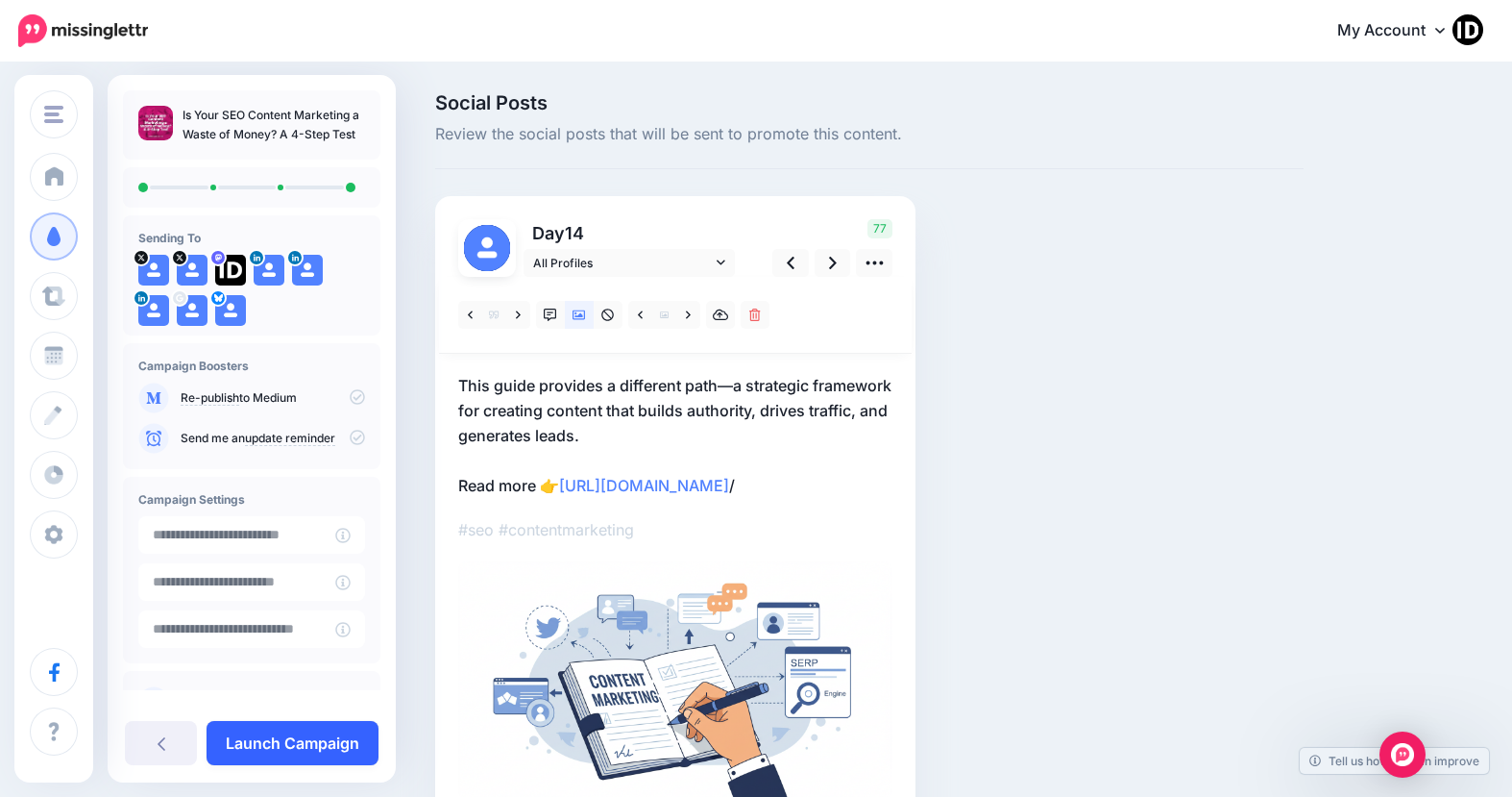
click at [326, 735] on link "Launch Campaign" at bounding box center [292, 742] width 172 height 44
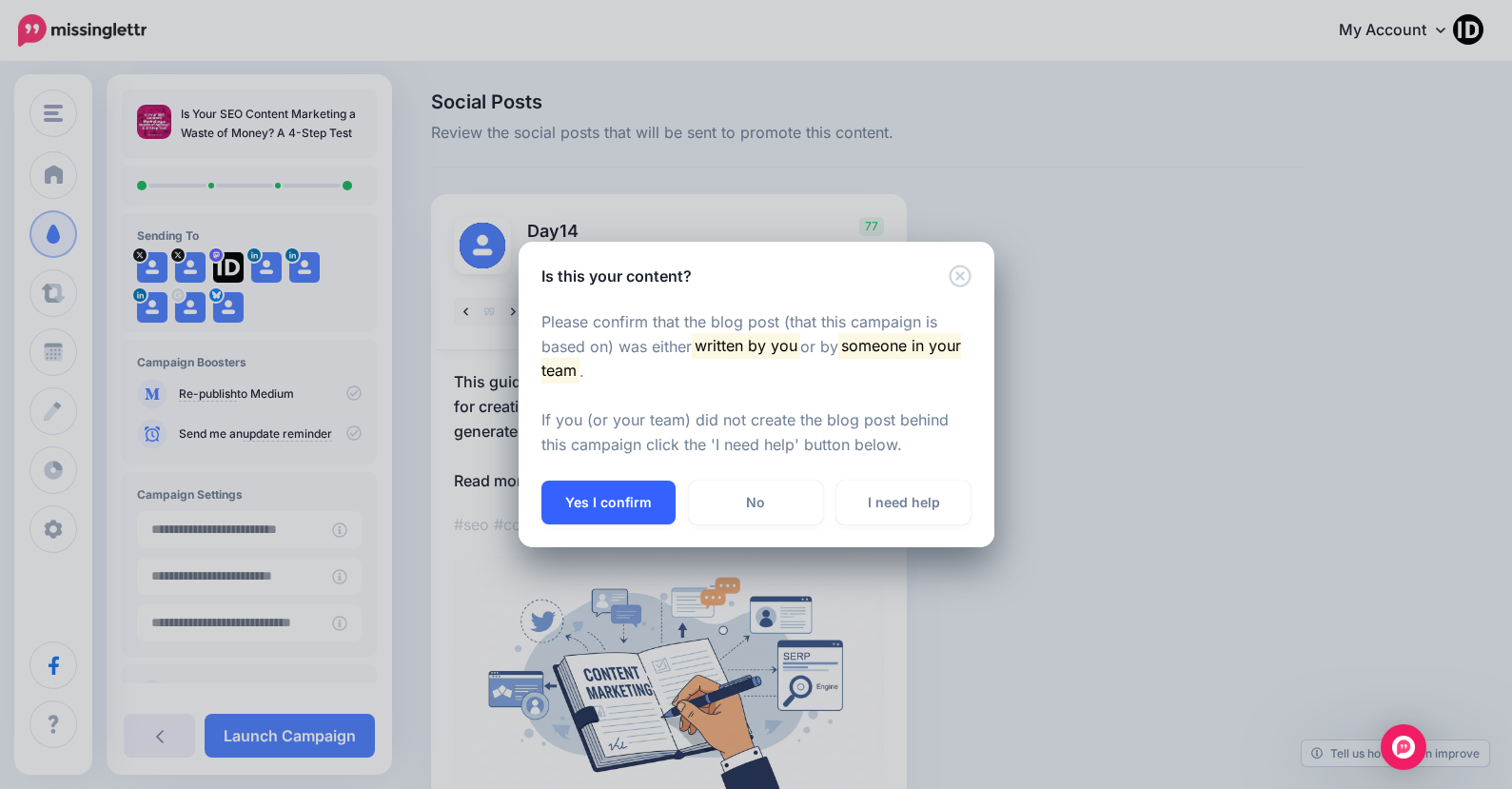
click at [601, 506] on button "Yes I confirm" at bounding box center [609, 502] width 134 height 43
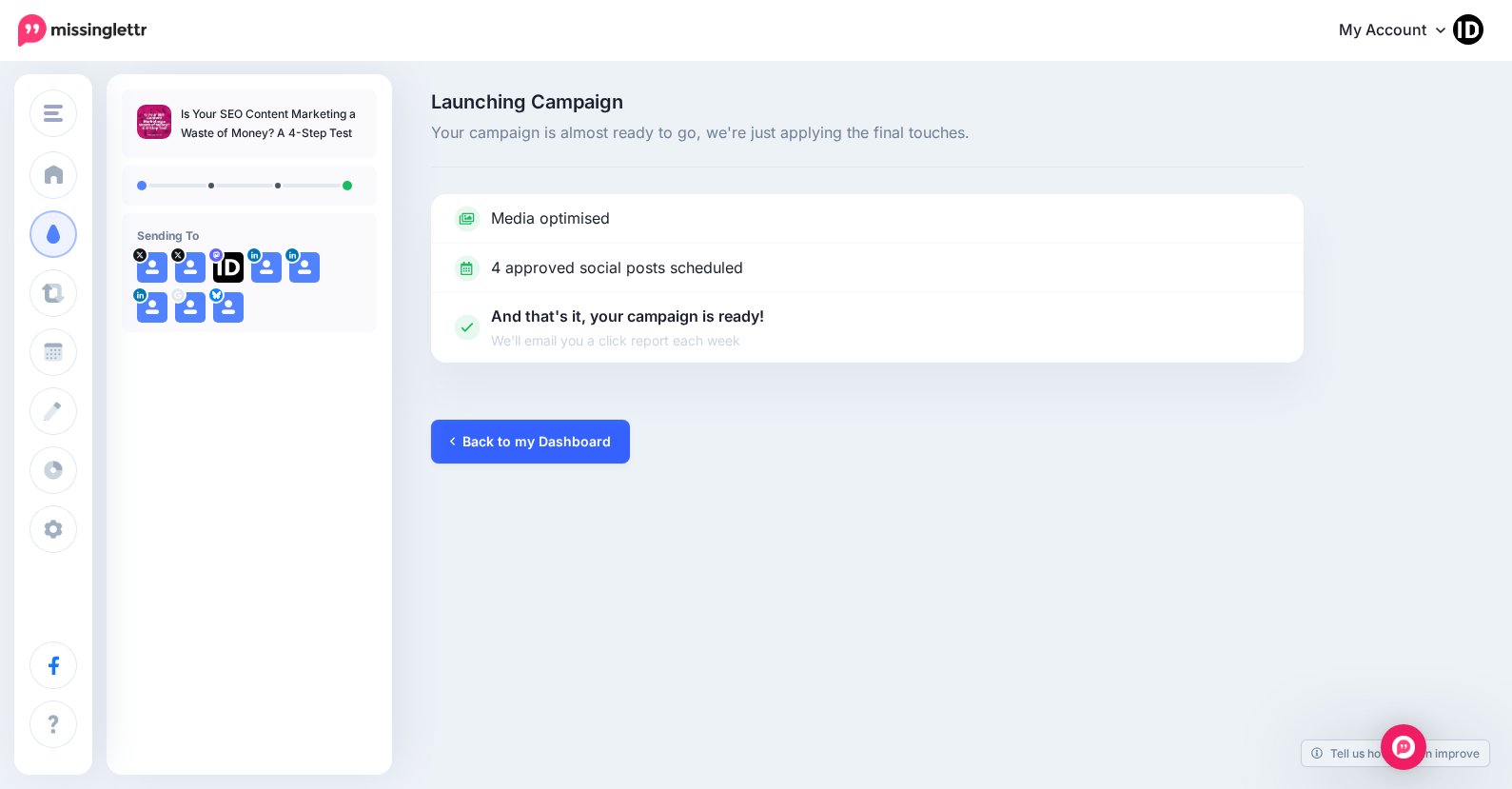
click at [589, 449] on link "Back to my Dashboard" at bounding box center [531, 441] width 199 height 43
